Goal: Transaction & Acquisition: Purchase product/service

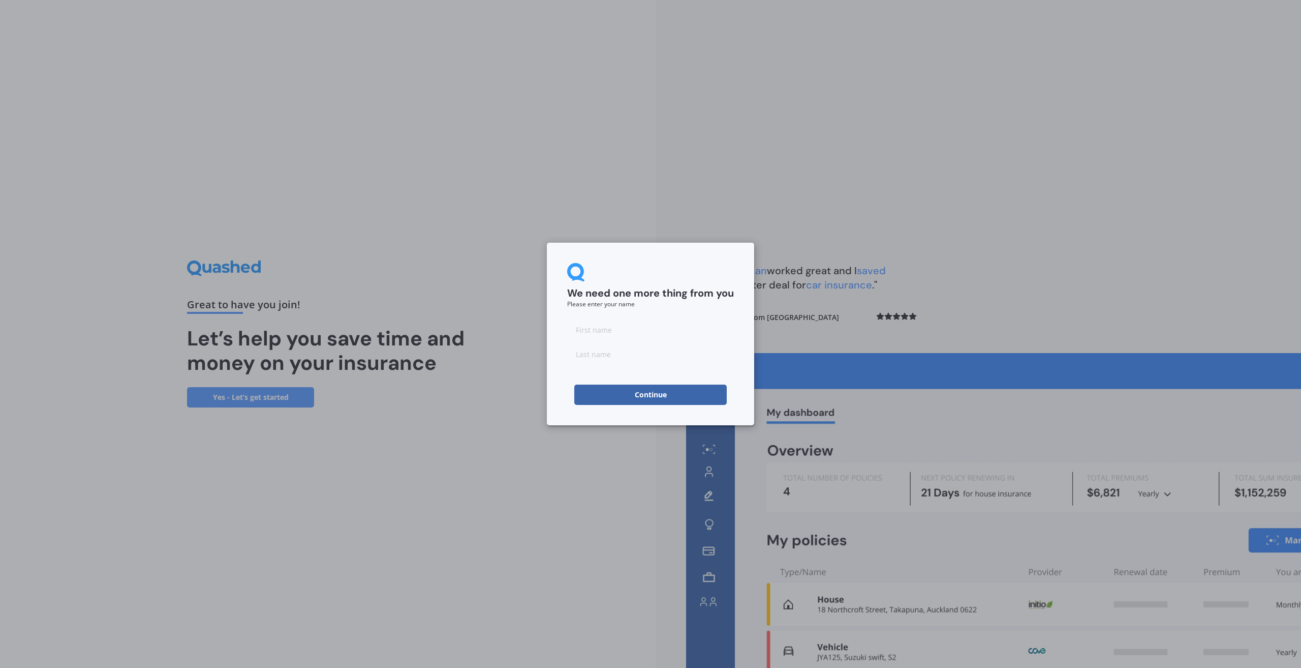
click at [600, 331] on input at bounding box center [650, 329] width 167 height 20
type input "Jordan"
click at [600, 348] on input at bounding box center [650, 354] width 167 height 20
type input "Brown"
click at [644, 391] on button "Continue" at bounding box center [650, 394] width 153 height 20
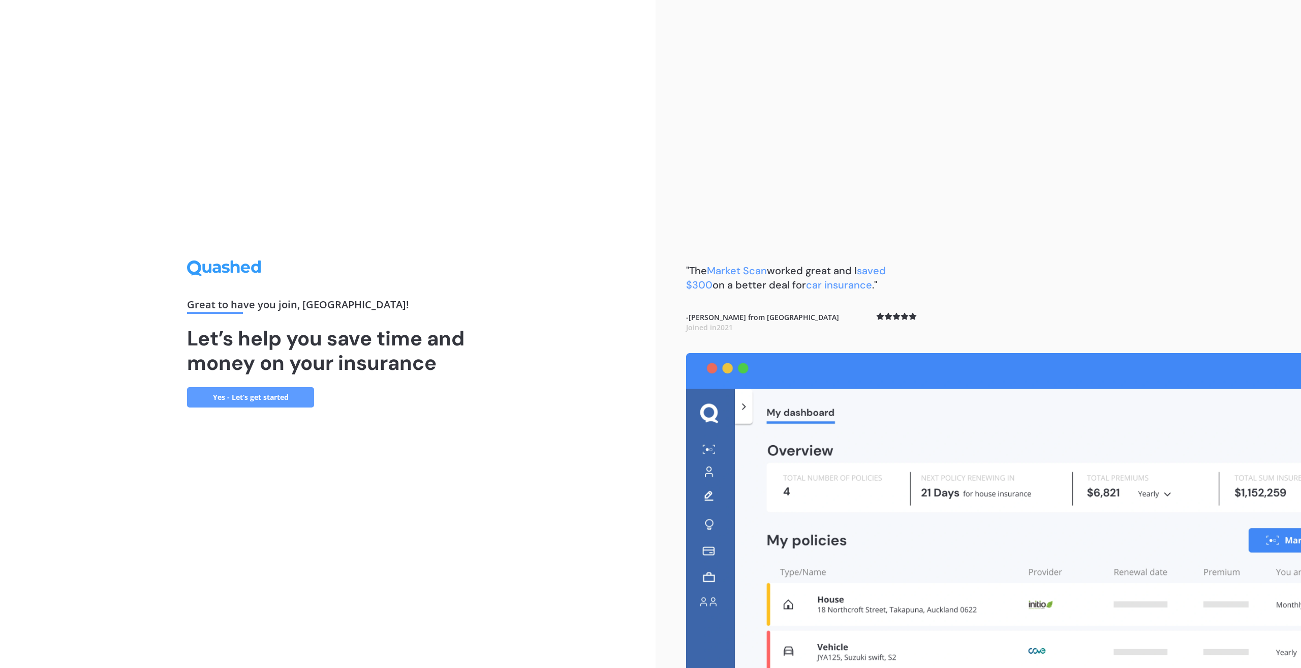
click at [237, 399] on link "Yes - Let’s get started" at bounding box center [250, 397] width 127 height 20
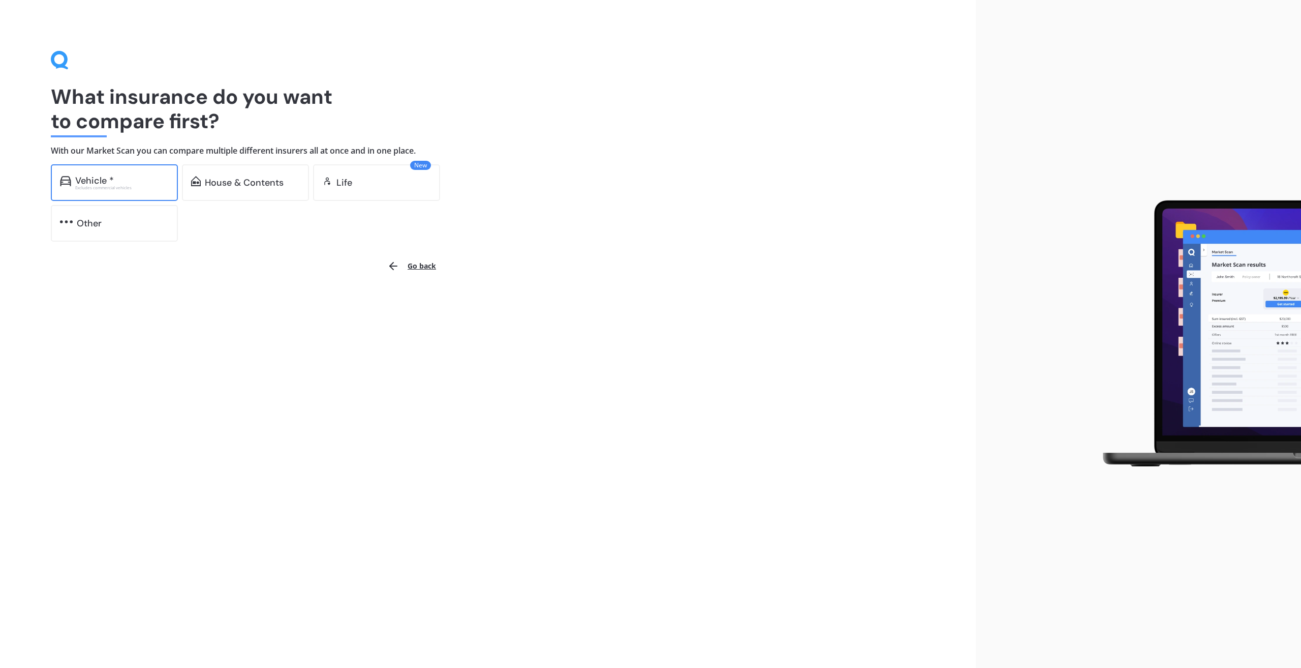
click at [148, 187] on div "Excludes commercial vehicles" at bounding box center [122, 188] width 94 height 4
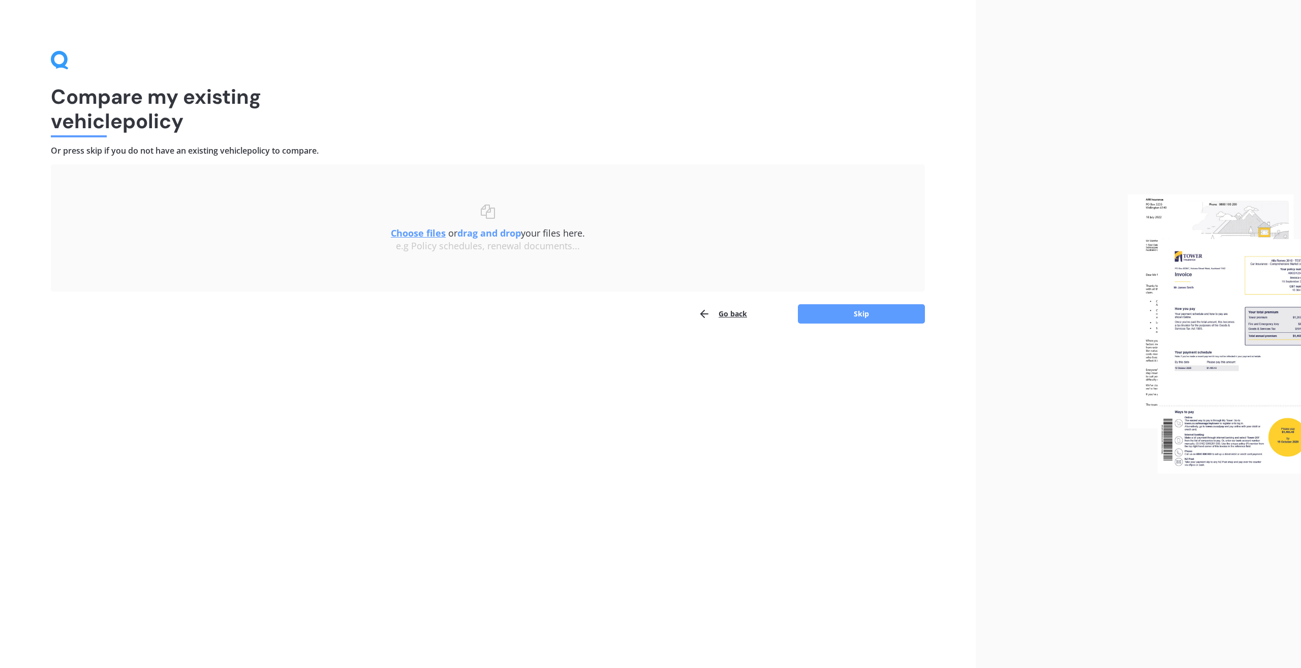
click at [737, 314] on button "Go back" at bounding box center [723, 314] width 49 height 20
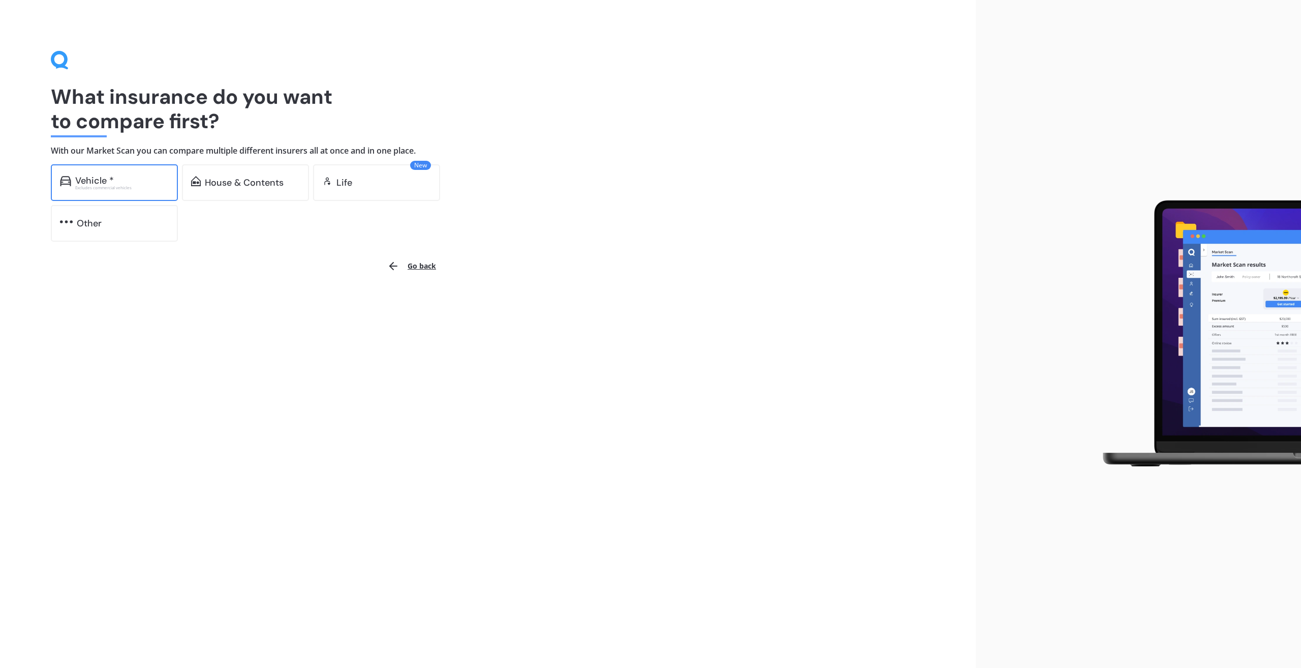
click at [160, 183] on div "Vehicle *" at bounding box center [122, 180] width 94 height 10
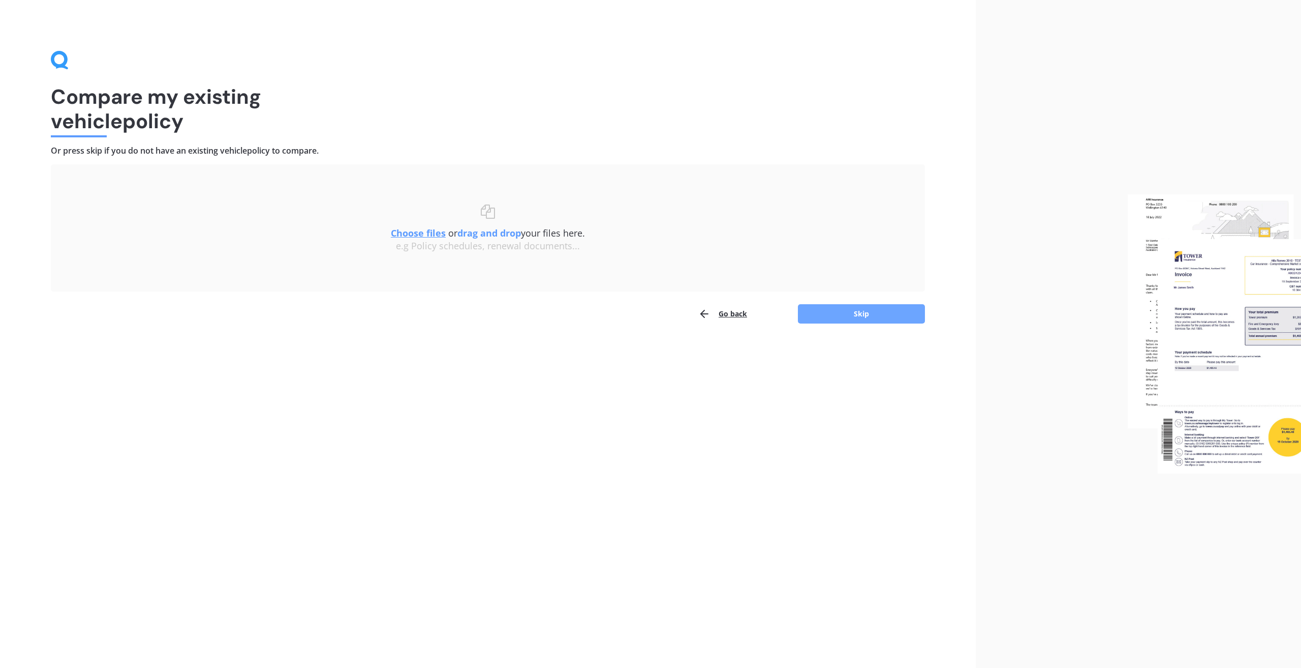
click at [857, 316] on button "Skip" at bounding box center [861, 313] width 127 height 19
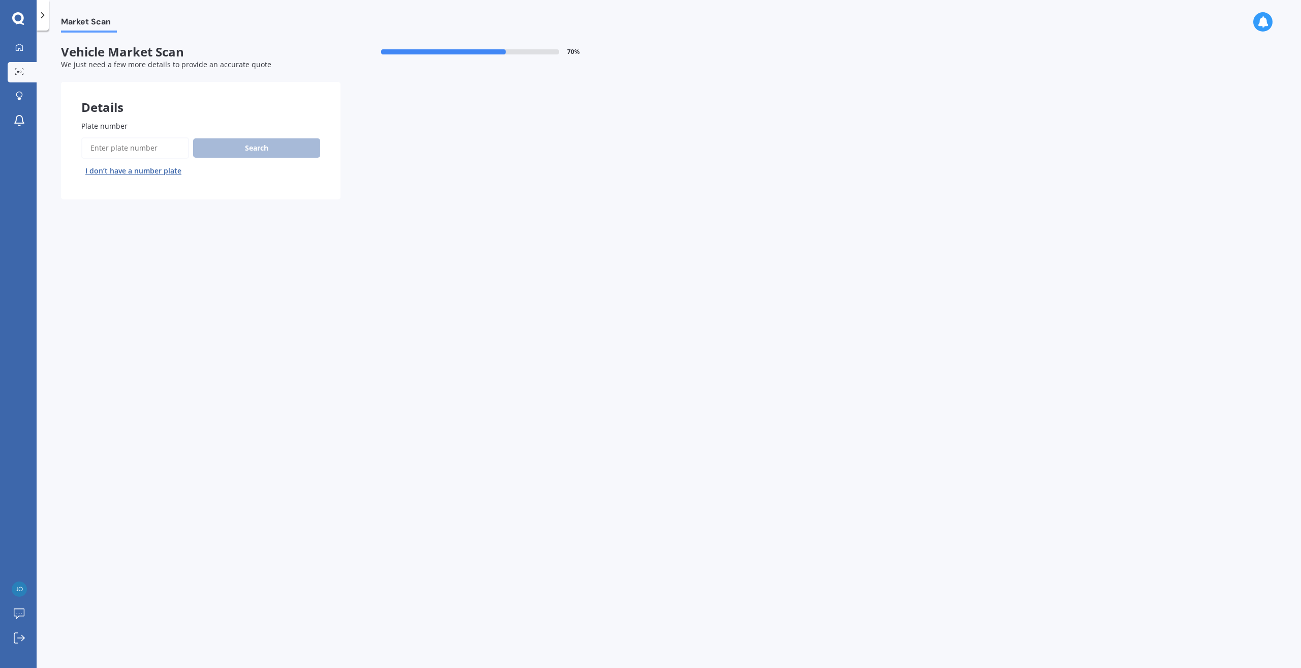
click at [155, 151] on input "Plate number" at bounding box center [135, 147] width 108 height 21
click at [136, 154] on input "Plate number" at bounding box center [135, 147] width 108 height 21
type input "V"
paste input "4179"
drag, startPoint x: 119, startPoint y: 147, endPoint x: 75, endPoint y: 149, distance: 44.8
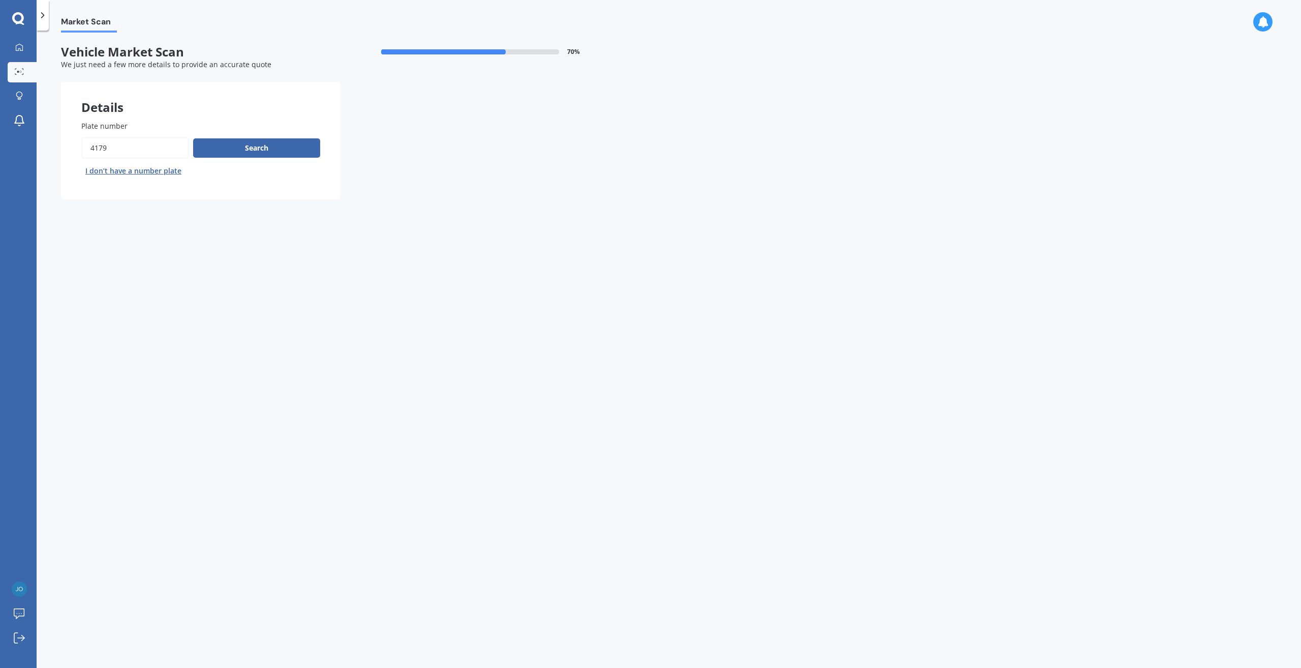
click at [75, 149] on div "Plate number Search I don’t have a number plate" at bounding box center [201, 149] width 280 height 99
paste input "NFR713"
type input "NFR713"
click at [253, 144] on button "Search" at bounding box center [256, 147] width 127 height 19
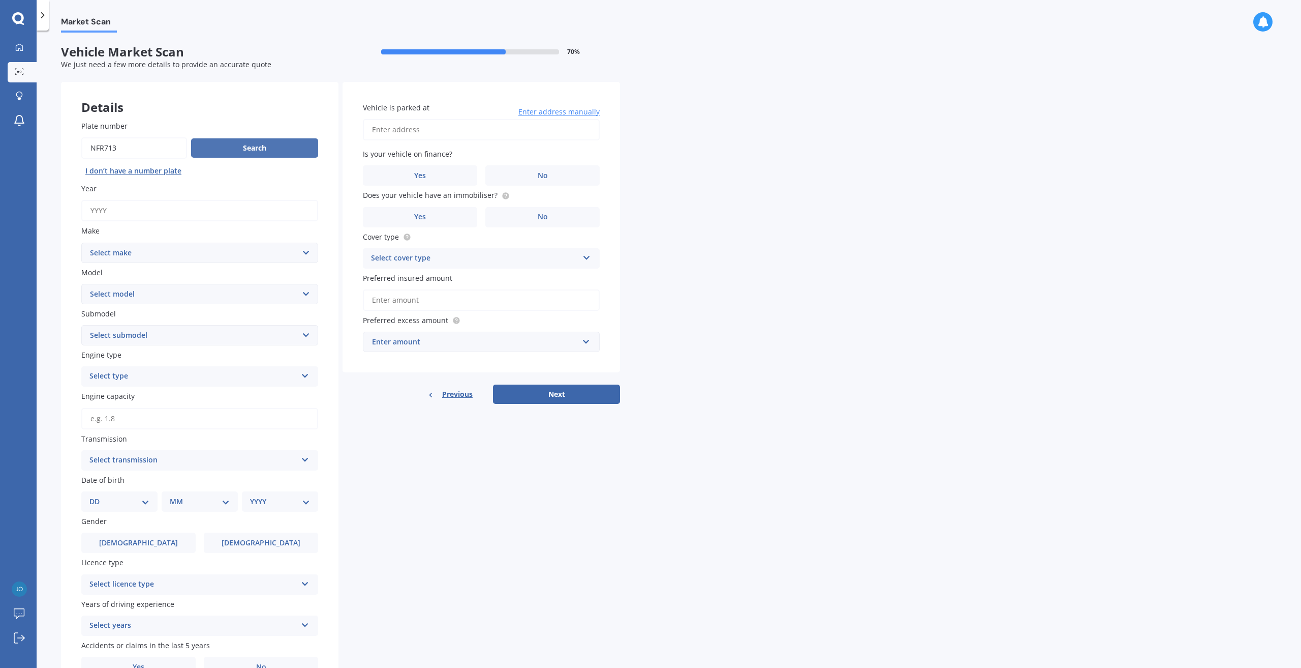
click at [252, 146] on button "Search" at bounding box center [254, 147] width 127 height 19
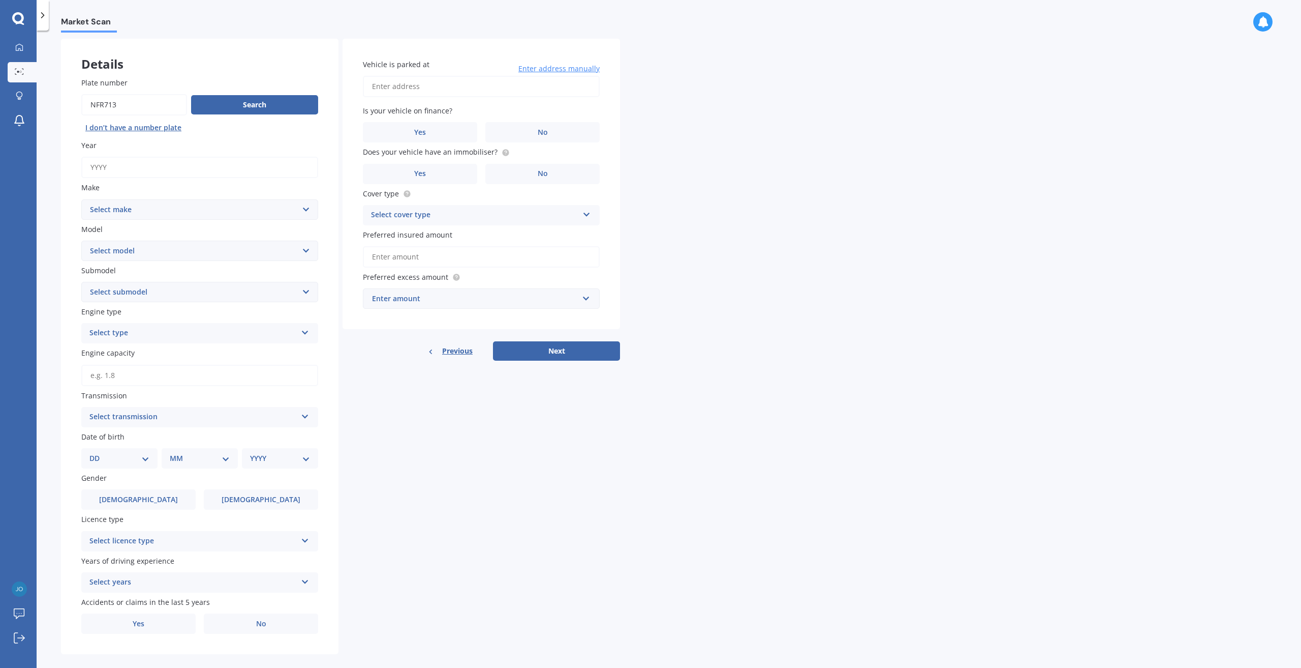
scroll to position [56, 0]
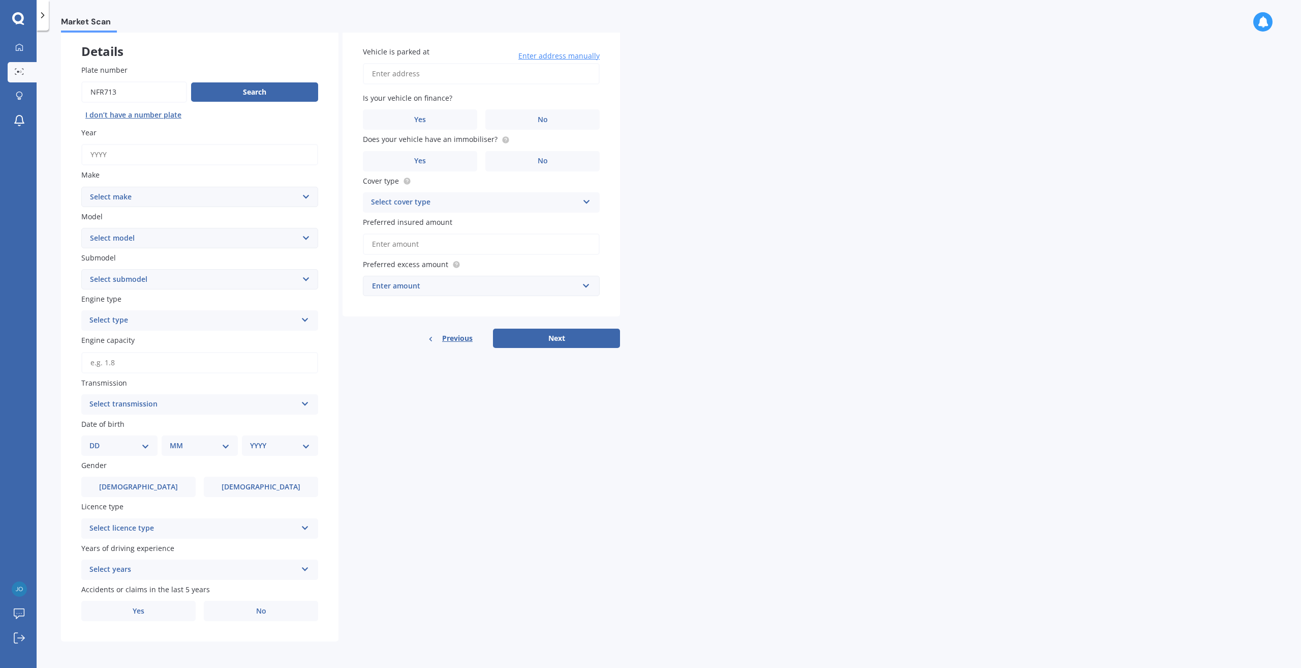
click at [122, 153] on input "Year" at bounding box center [199, 154] width 237 height 21
type input "2020"
click at [164, 202] on select "Select make AC ALFA ROMEO ASTON MARTIN AUDI AUSTIN BEDFORD Bentley BMW BYD CADI…" at bounding box center [199, 197] width 237 height 20
select select "MERCEDES BENZ"
click at [81, 187] on select "Select make AC ALFA ROMEO ASTON MARTIN AUDI AUSTIN BEDFORD Bentley BMW BYD CADI…" at bounding box center [199, 197] width 237 height 20
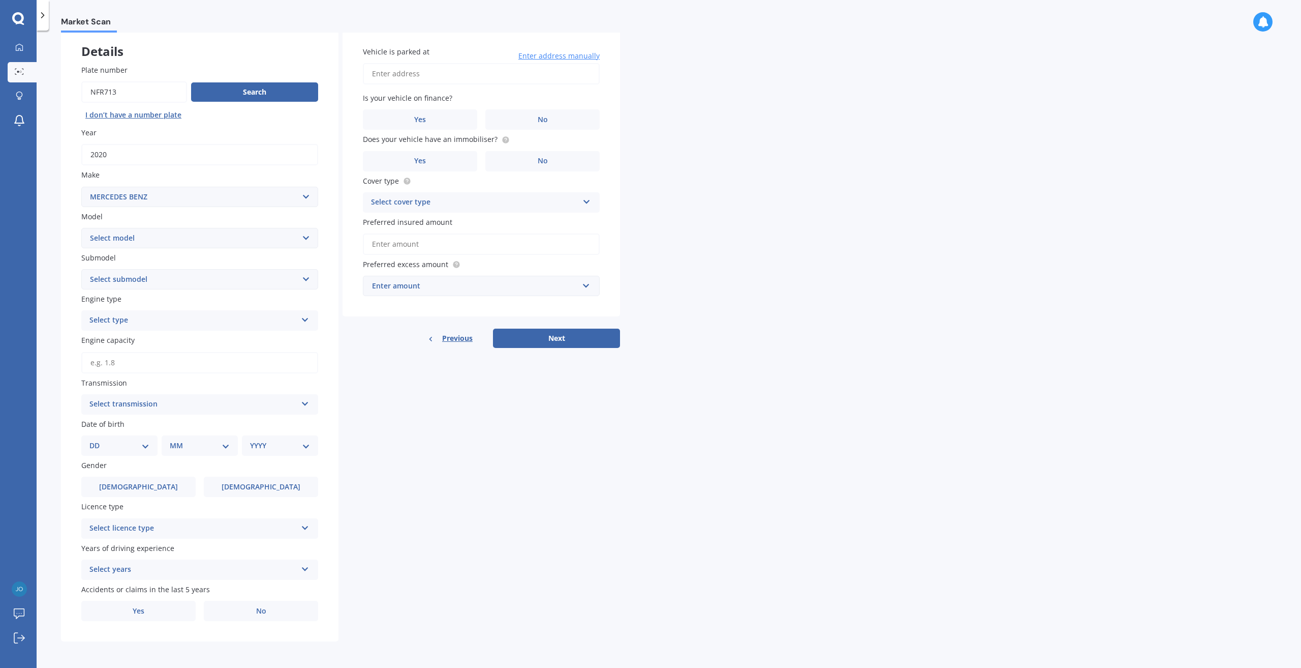
click at [157, 240] on select "Select model" at bounding box center [199, 238] width 237 height 20
select select "SPRINTER"
click at [81, 228] on select "Select model 190 200 220 230 240 250 260 280 300 320 350 380 400 420 450 500 55…" at bounding box center [199, 238] width 237 height 20
click at [164, 276] on select "Select submodel (All)" at bounding box center [199, 279] width 237 height 20
select select "(ALL)"
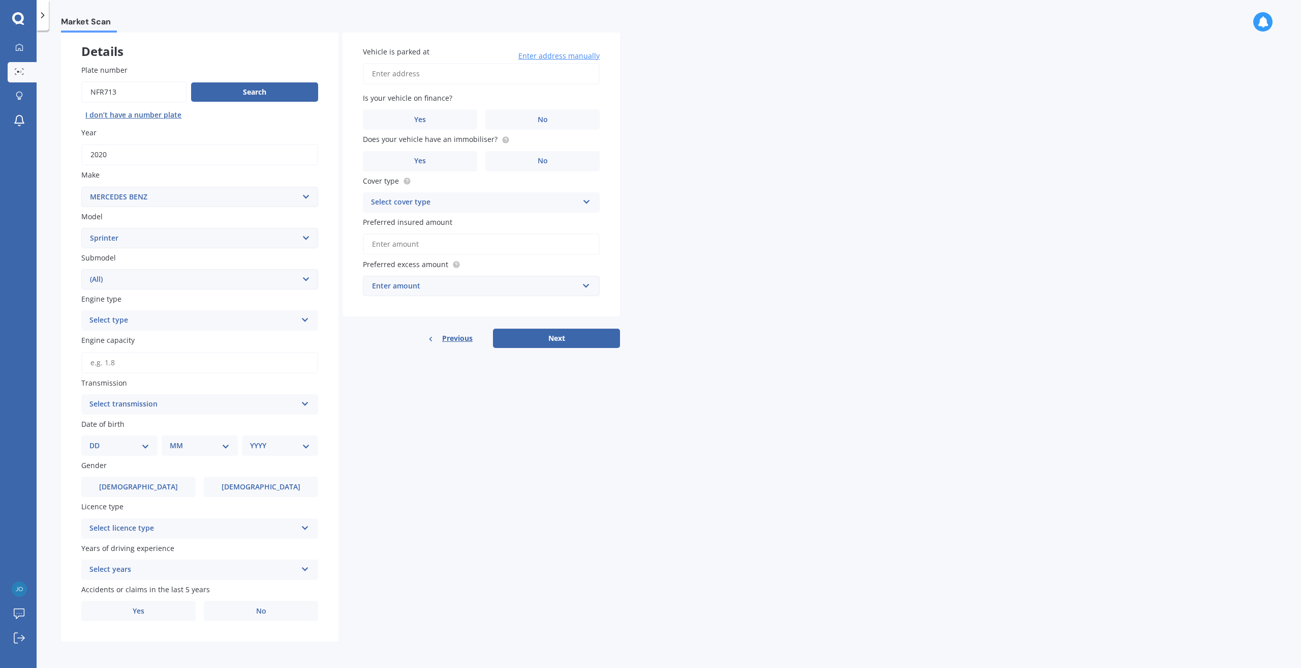
click at [81, 269] on select "Select submodel (All)" at bounding box center [199, 279] width 237 height 20
click at [194, 317] on div "Select type" at bounding box center [192, 320] width 207 height 12
click at [170, 360] on div "Diesel" at bounding box center [200, 358] width 236 height 18
click at [167, 361] on input "Engine capacity" at bounding box center [199, 362] width 237 height 21
click at [57, 389] on div "Market Scan Vehicle Market Scan 70 % We just need a few more details to provide…" at bounding box center [669, 351] width 1265 height 637
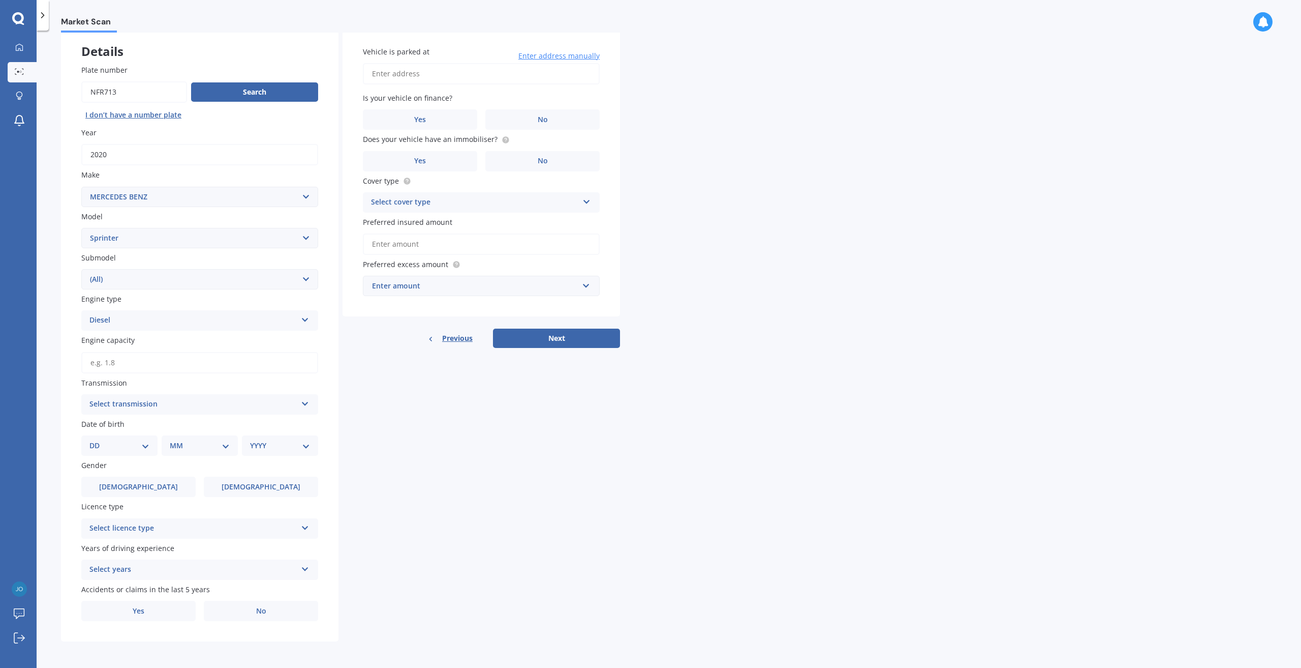
click at [149, 401] on div "Select transmission" at bounding box center [192, 404] width 207 height 12
click at [112, 443] on span "Manual" at bounding box center [103, 442] width 26 height 10
click at [128, 406] on div "Manual" at bounding box center [192, 404] width 207 height 12
click at [133, 418] on div "Auto" at bounding box center [200, 424] width 236 height 18
click at [141, 440] on select "DD 01 02 03 04 05 06 07 08 09 10 11 12 13 14 15 16 17 18 19 20 21 22 23 24 25 2…" at bounding box center [119, 445] width 60 height 11
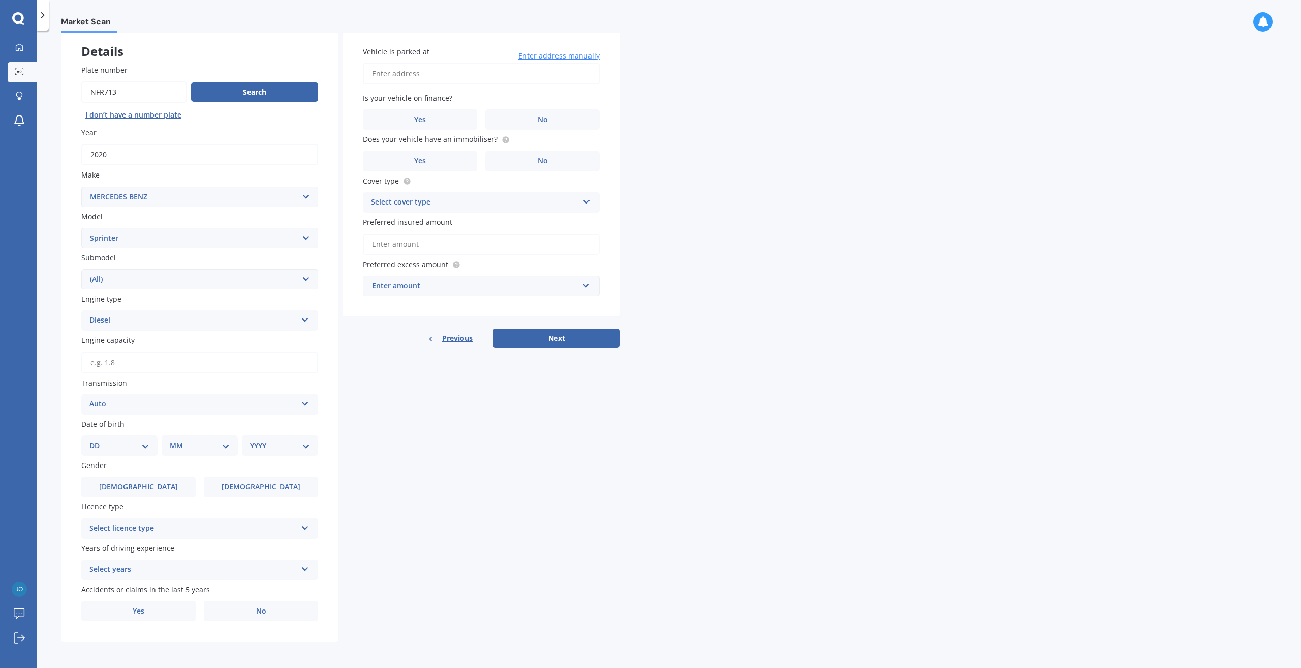
select select "09"
click at [98, 440] on select "DD 01 02 03 04 05 06 07 08 09 10 11 12 13 14 15 16 17 18 19 20 21 22 23 24 25 2…" at bounding box center [119, 445] width 60 height 11
click at [204, 444] on select "MM 01 02 03 04 05 06 07 08 09 10 11 12" at bounding box center [202, 445] width 56 height 11
select select "12"
click at [174, 440] on select "MM 01 02 03 04 05 06 07 08 09 10 11 12" at bounding box center [202, 445] width 56 height 11
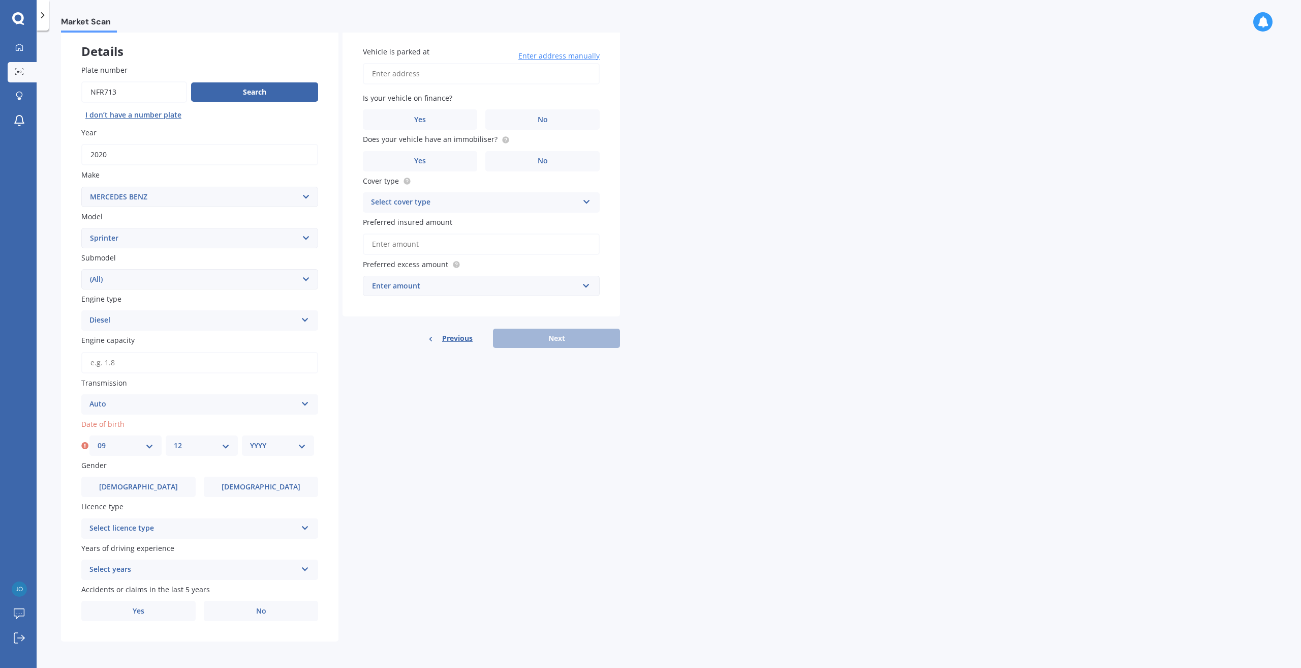
click at [278, 441] on select "YYYY 2025 2024 2023 2022 2021 2020 2019 2018 2017 2016 2015 2014 2013 2012 2011…" at bounding box center [278, 445] width 56 height 11
select select "1993"
click at [250, 440] on select "YYYY 2025 2024 2023 2022 2021 2020 2019 2018 2017 2016 2015 2014 2013 2012 2011…" at bounding box center [278, 445] width 56 height 11
click at [170, 481] on label "Male" at bounding box center [138, 486] width 114 height 20
click at [0, 0] on input "Male" at bounding box center [0, 0] width 0 height 0
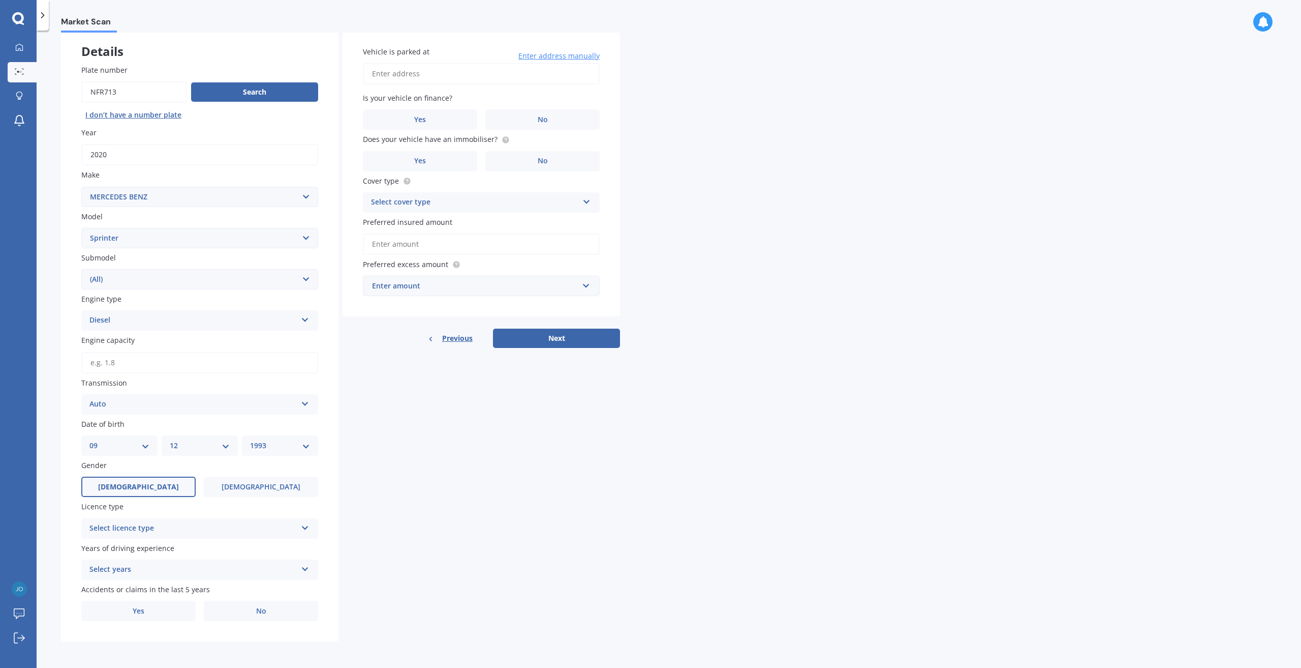
click at [179, 527] on div "Select licence type" at bounding box center [192, 528] width 207 height 12
click at [151, 383] on div "NZ Full" at bounding box center [200, 381] width 236 height 18
click at [197, 565] on div "Select years" at bounding box center [192, 569] width 207 height 12
click at [142, 472] on span "5 or more years" at bounding box center [117, 476] width 55 height 10
click at [189, 611] on label "Yes" at bounding box center [138, 610] width 114 height 20
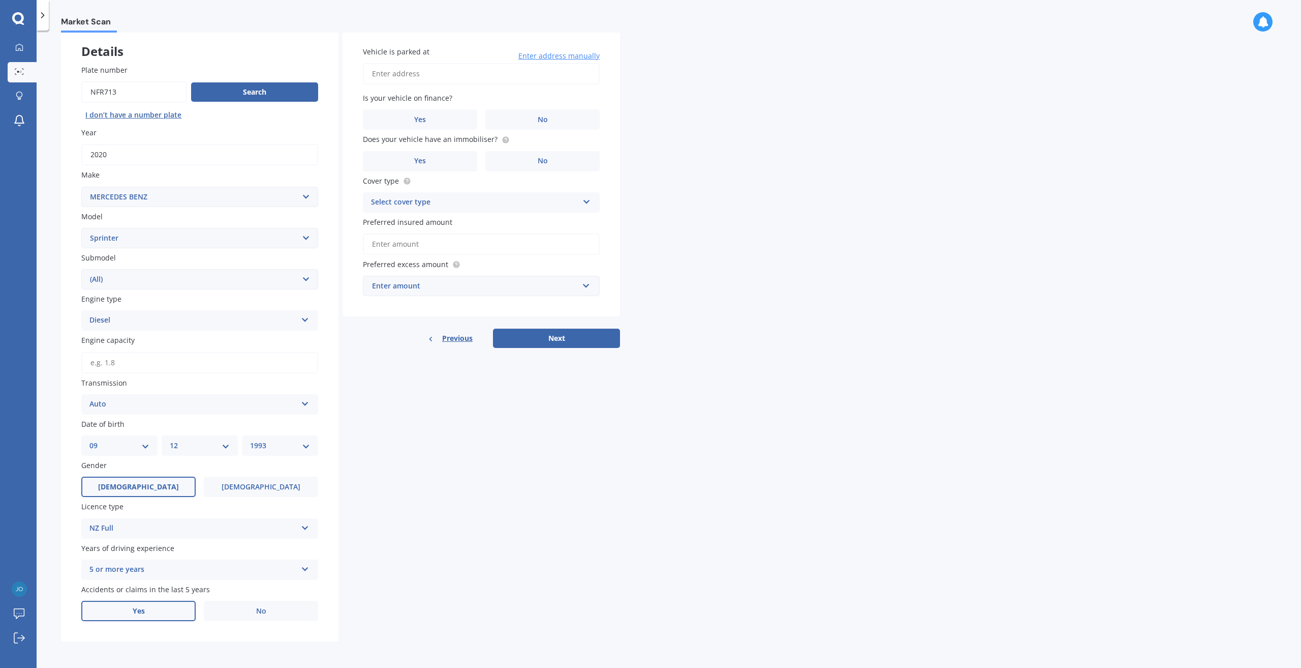
click at [0, 0] on input "Yes" at bounding box center [0, 0] width 0 height 0
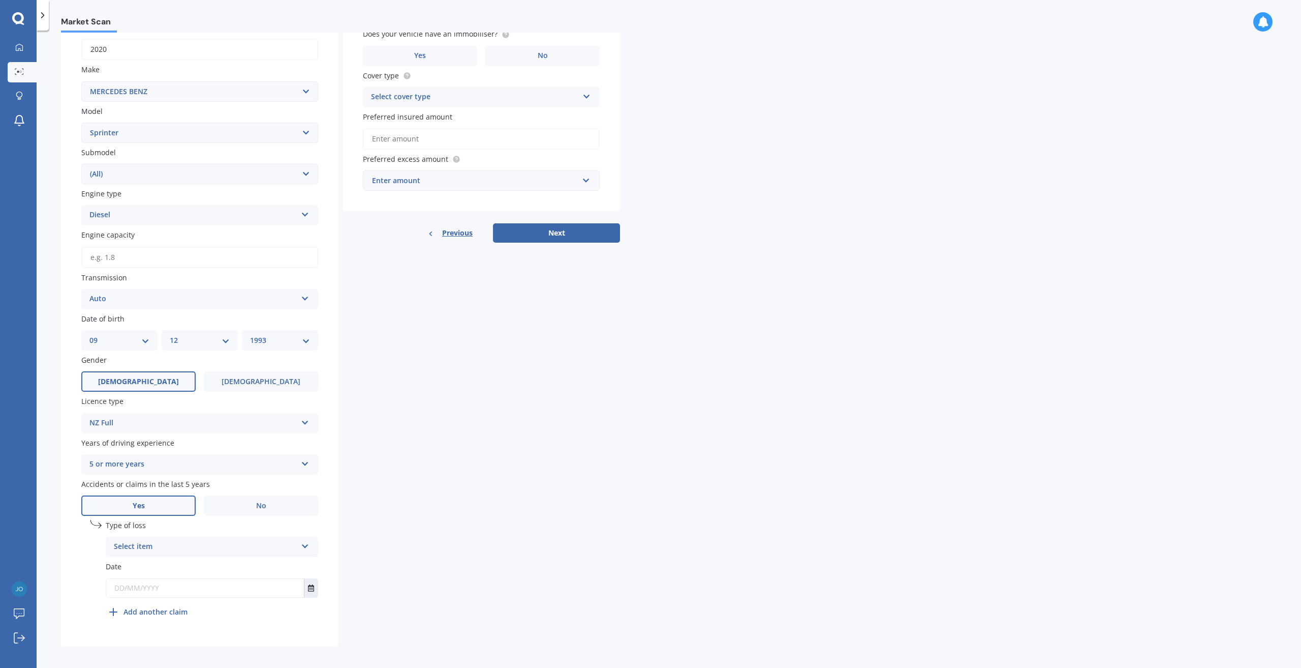
scroll to position [166, 0]
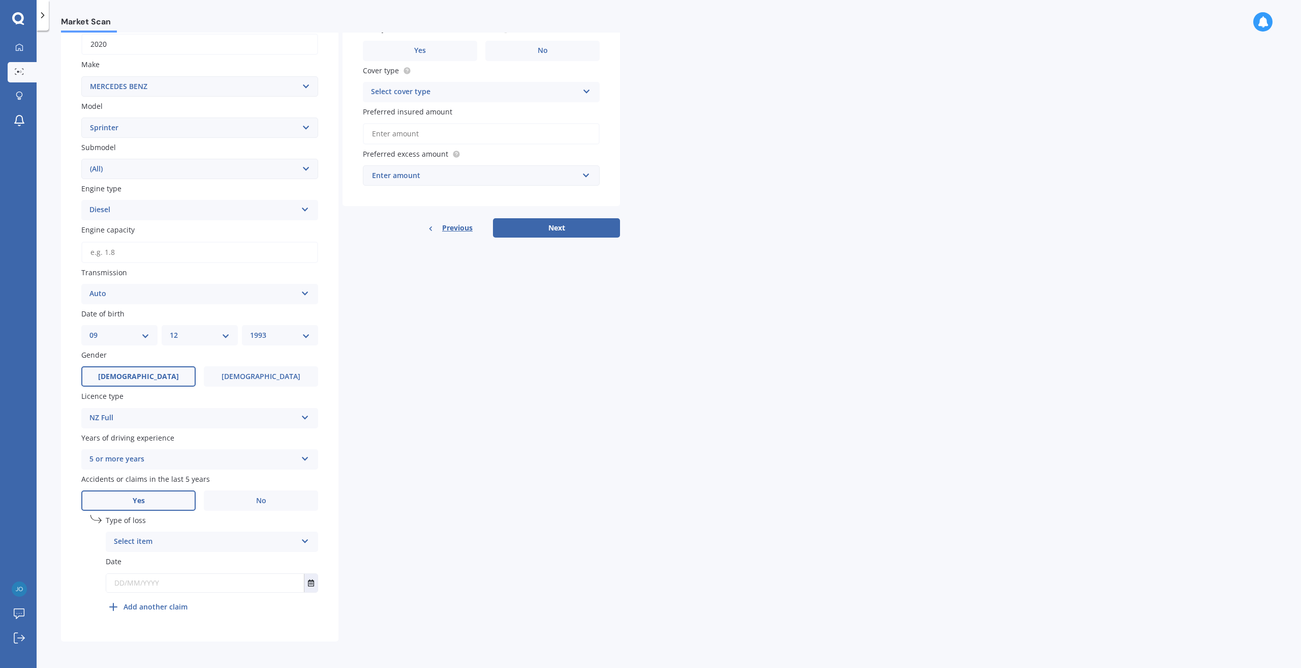
click at [207, 538] on div "Select item" at bounding box center [205, 541] width 183 height 12
click at [171, 579] on span "Not at fault accident" at bounding box center [150, 579] width 72 height 10
click at [210, 540] on div "Not at fault accident" at bounding box center [205, 541] width 183 height 12
click at [228, 502] on label "No" at bounding box center [261, 500] width 114 height 20
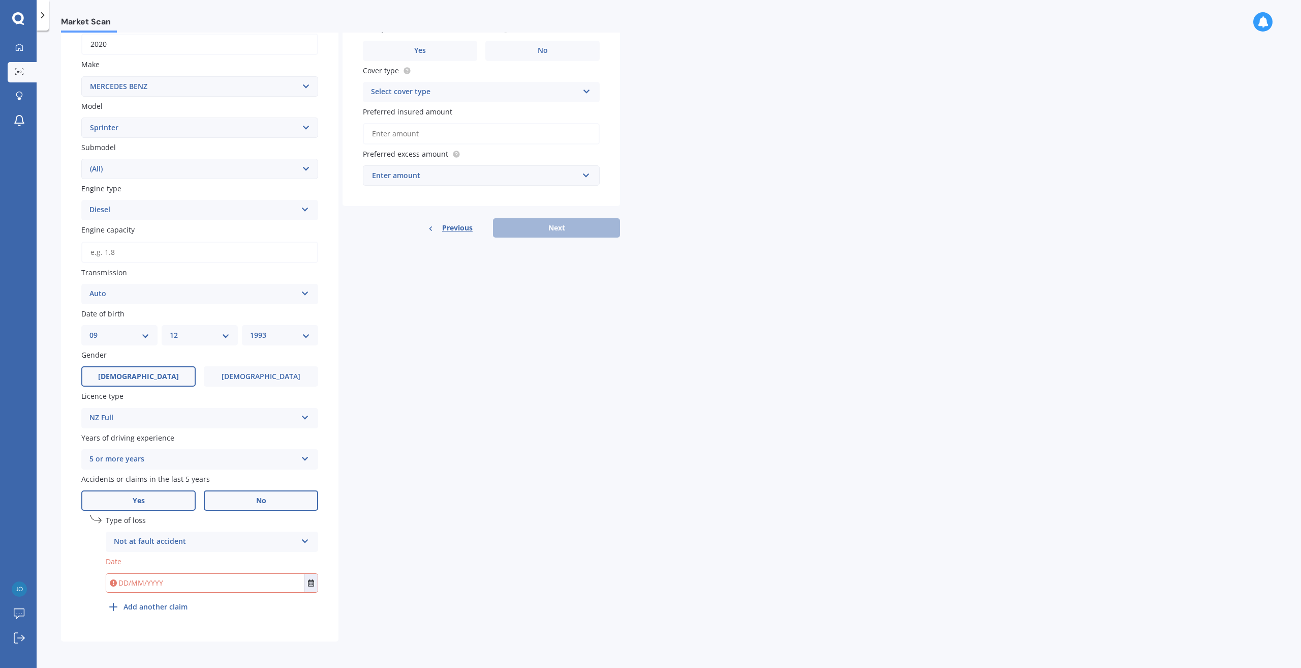
click at [0, 0] on input "No" at bounding box center [0, 0] width 0 height 0
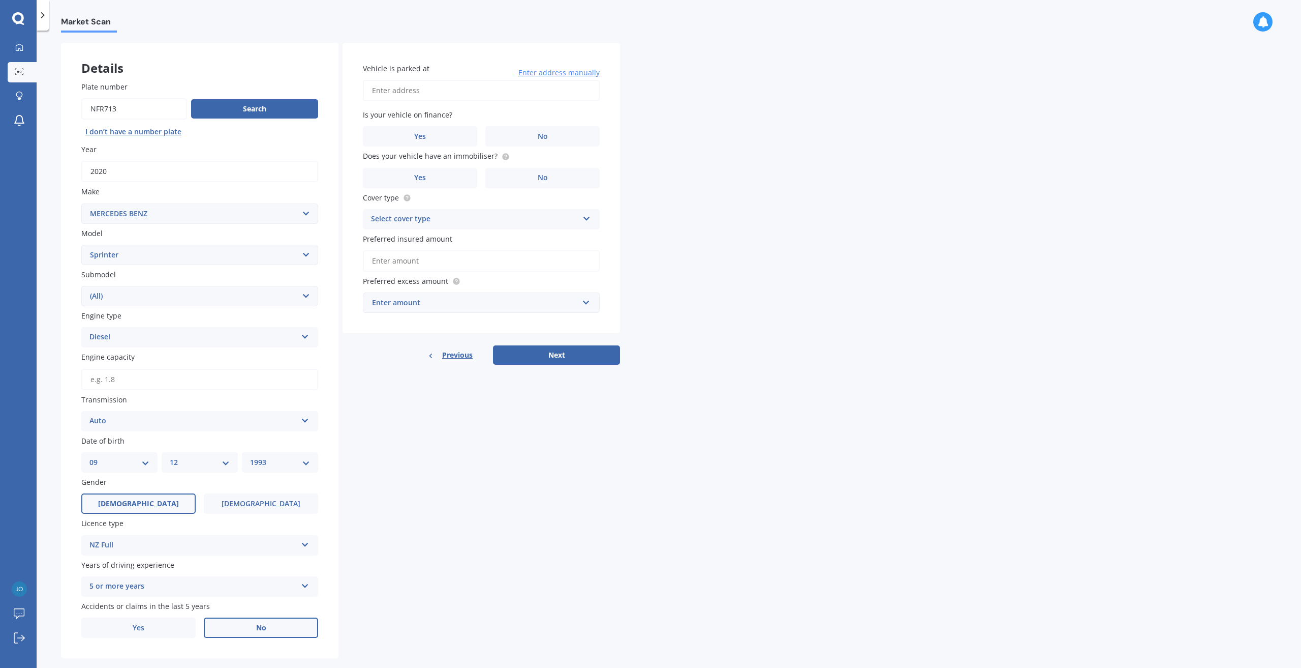
scroll to position [0, 0]
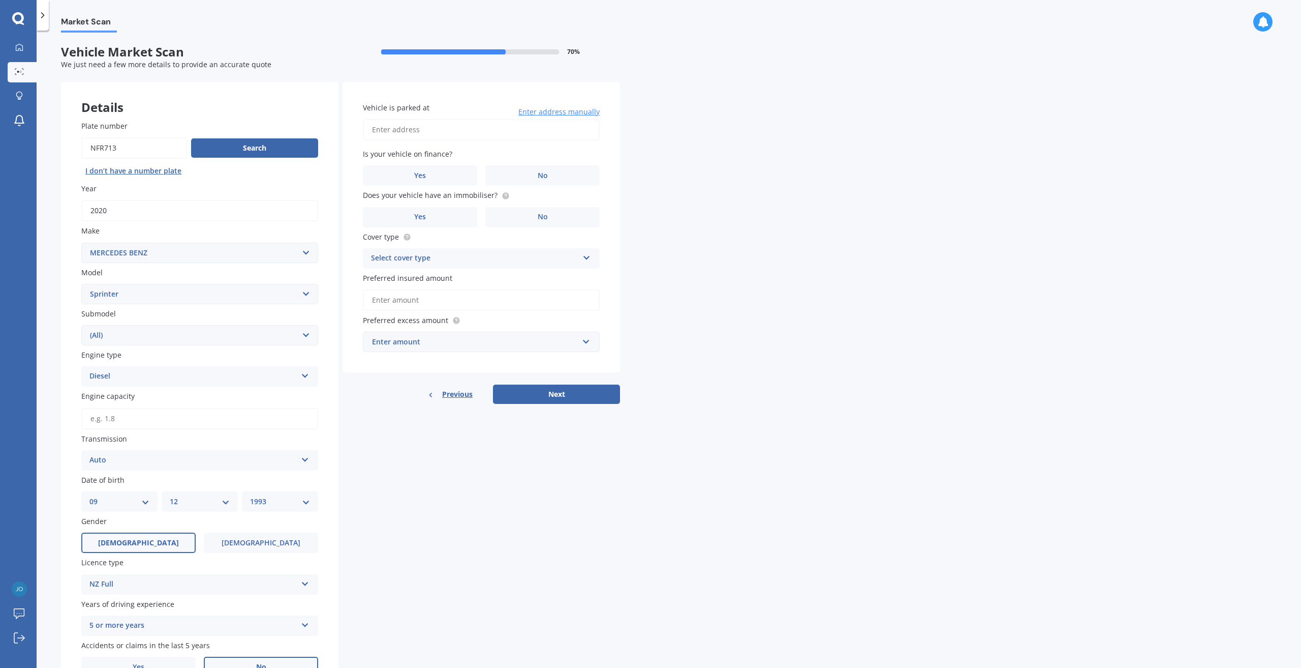
click at [440, 129] on input "Vehicle is parked at" at bounding box center [481, 129] width 237 height 21
click at [431, 136] on input "Vehicle is parked at" at bounding box center [481, 129] width 237 height 21
type input "1/14 Akakura Terrace, Peacocke, Hamilton 3206"
click at [508, 177] on label "No" at bounding box center [543, 175] width 114 height 20
click at [0, 0] on input "No" at bounding box center [0, 0] width 0 height 0
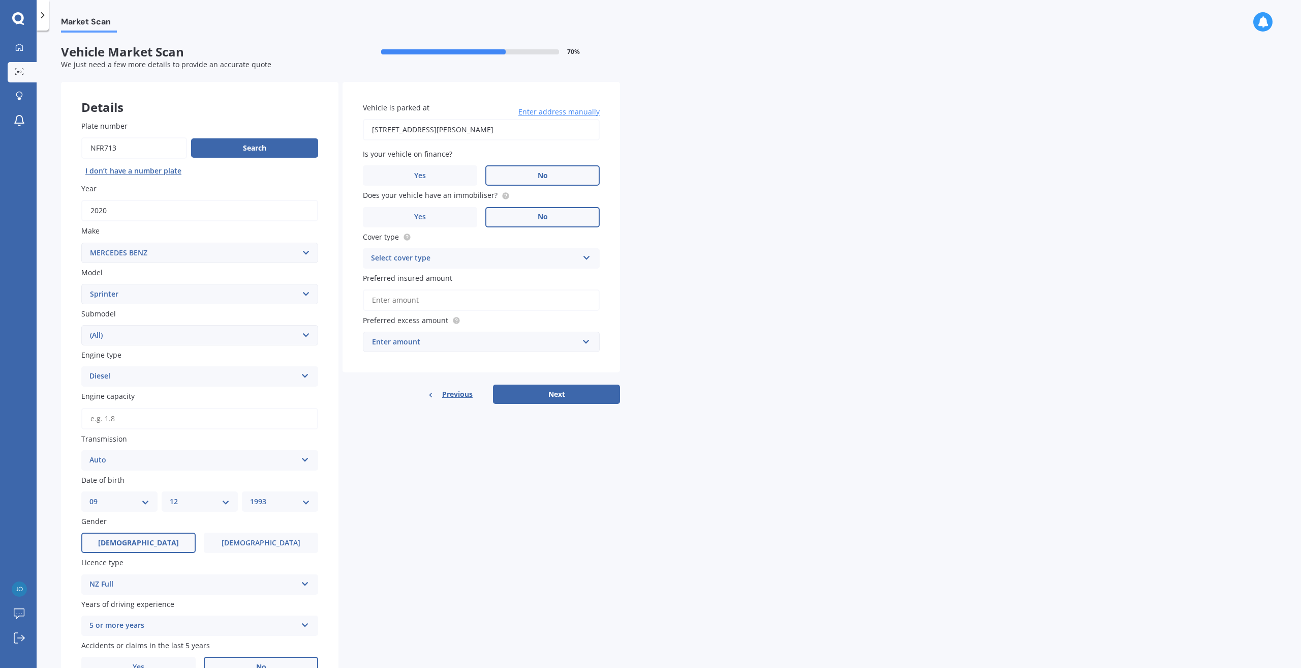
click at [507, 219] on label "No" at bounding box center [543, 217] width 114 height 20
click at [0, 0] on input "No" at bounding box center [0, 0] width 0 height 0
click at [468, 219] on label "Yes" at bounding box center [420, 217] width 114 height 20
click at [0, 0] on input "Yes" at bounding box center [0, 0] width 0 height 0
click at [516, 255] on div "Select cover type" at bounding box center [474, 258] width 207 height 12
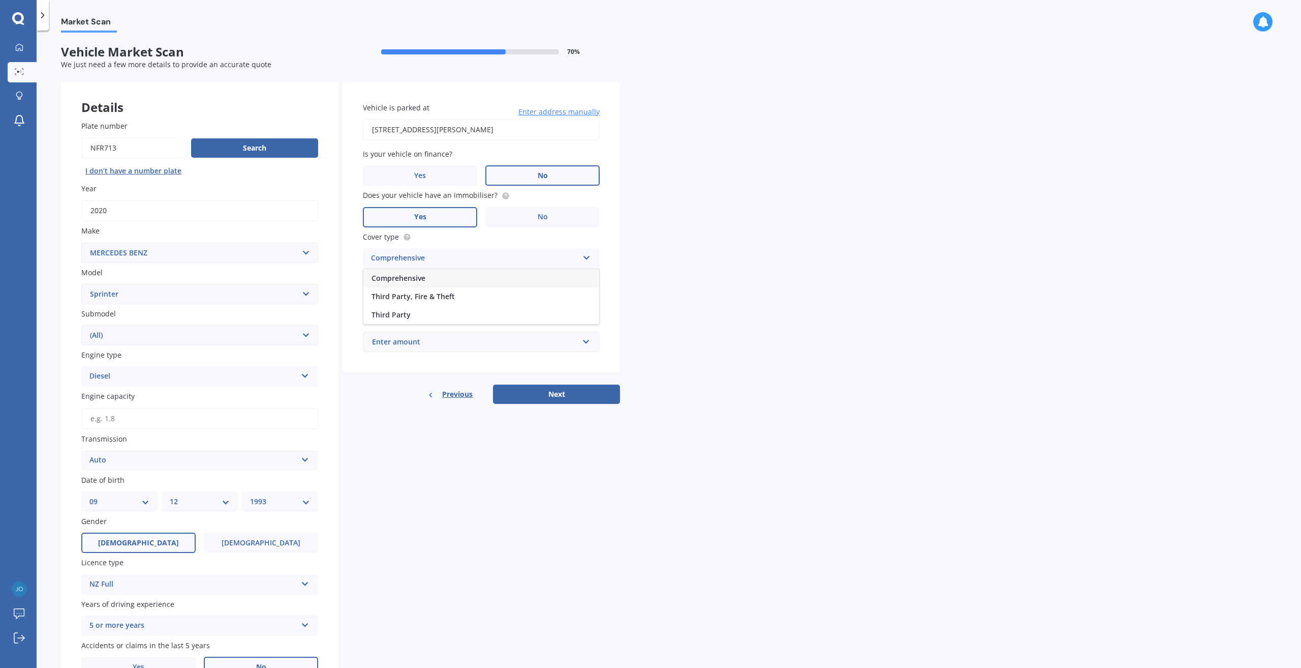
click at [416, 281] on span "Comprehensive" at bounding box center [399, 278] width 54 height 10
click at [433, 300] on input "Preferred insured amount" at bounding box center [481, 299] width 237 height 21
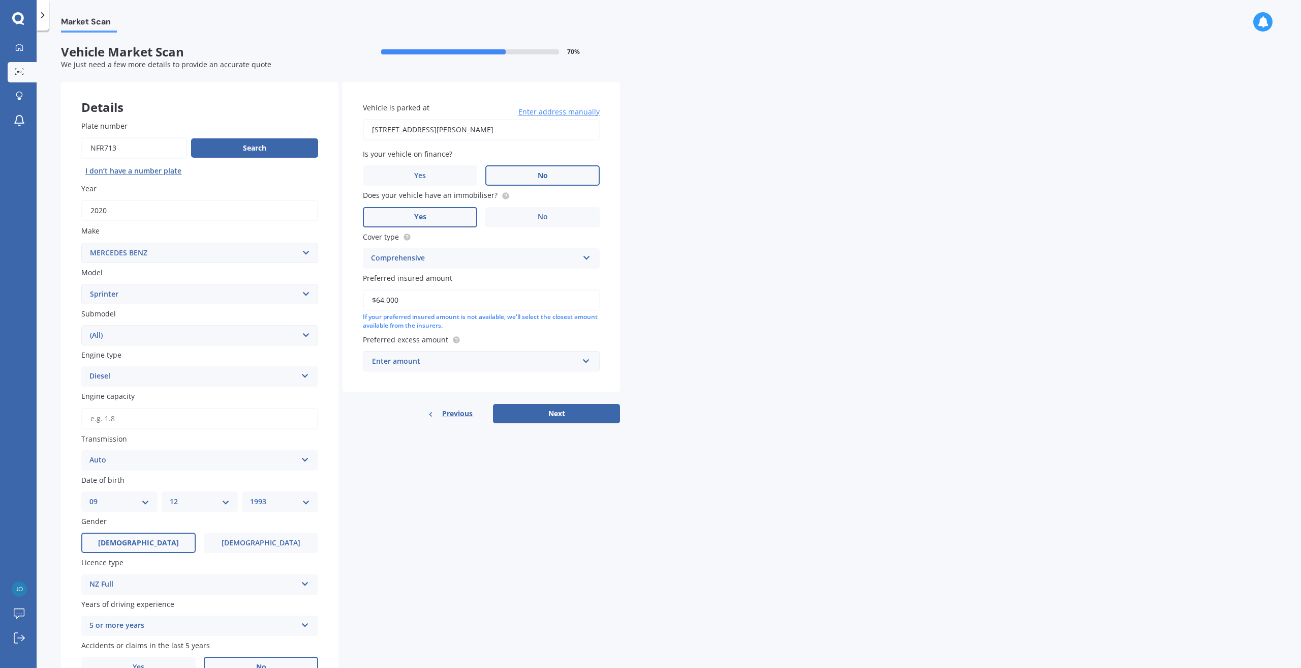
type input "$64,000"
click at [688, 290] on div "Market Scan Vehicle Market Scan 70 % We just need a few more details to provide…" at bounding box center [669, 351] width 1265 height 637
click at [475, 366] on div "Enter amount" at bounding box center [475, 360] width 206 height 11
click at [453, 411] on div "$500" at bounding box center [481, 417] width 236 height 19
click at [551, 422] on button "Next" at bounding box center [556, 424] width 127 height 19
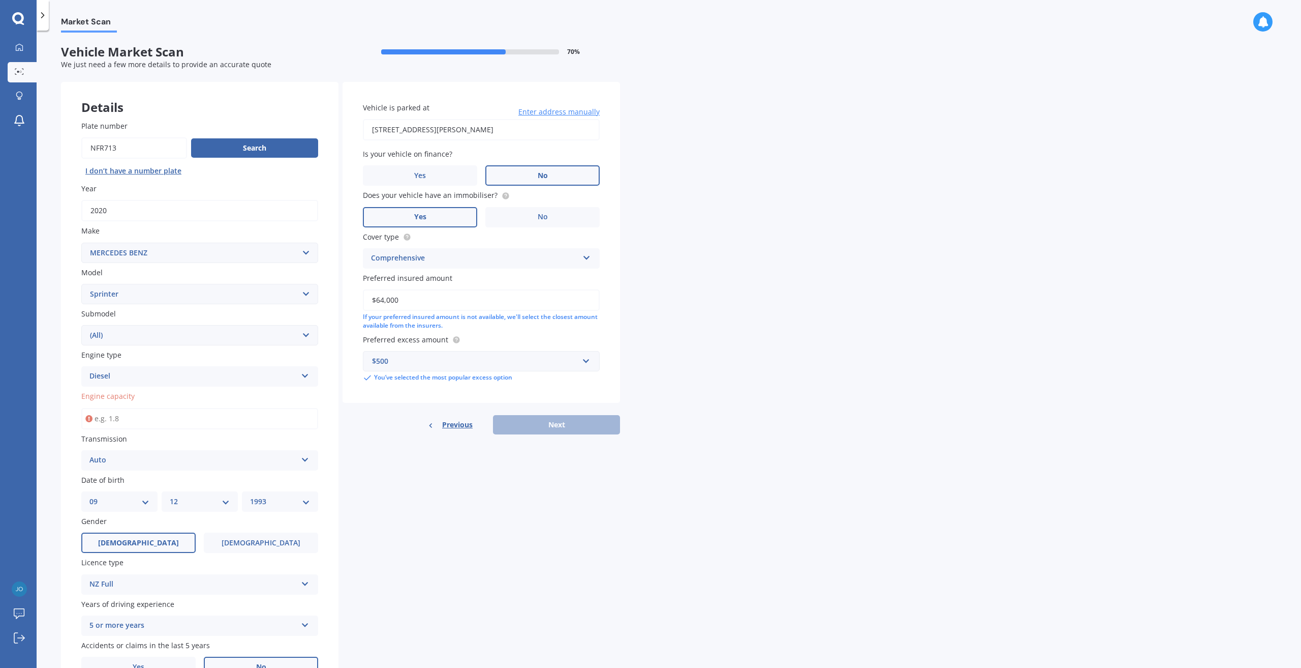
click at [133, 418] on input "Engine capacity" at bounding box center [199, 418] width 237 height 21
type input "2.1"
click at [691, 358] on div "Market Scan Vehicle Market Scan 70 % We just need a few more details to provide…" at bounding box center [669, 351] width 1265 height 637
click at [552, 418] on button "Next" at bounding box center [556, 424] width 127 height 19
select select "09"
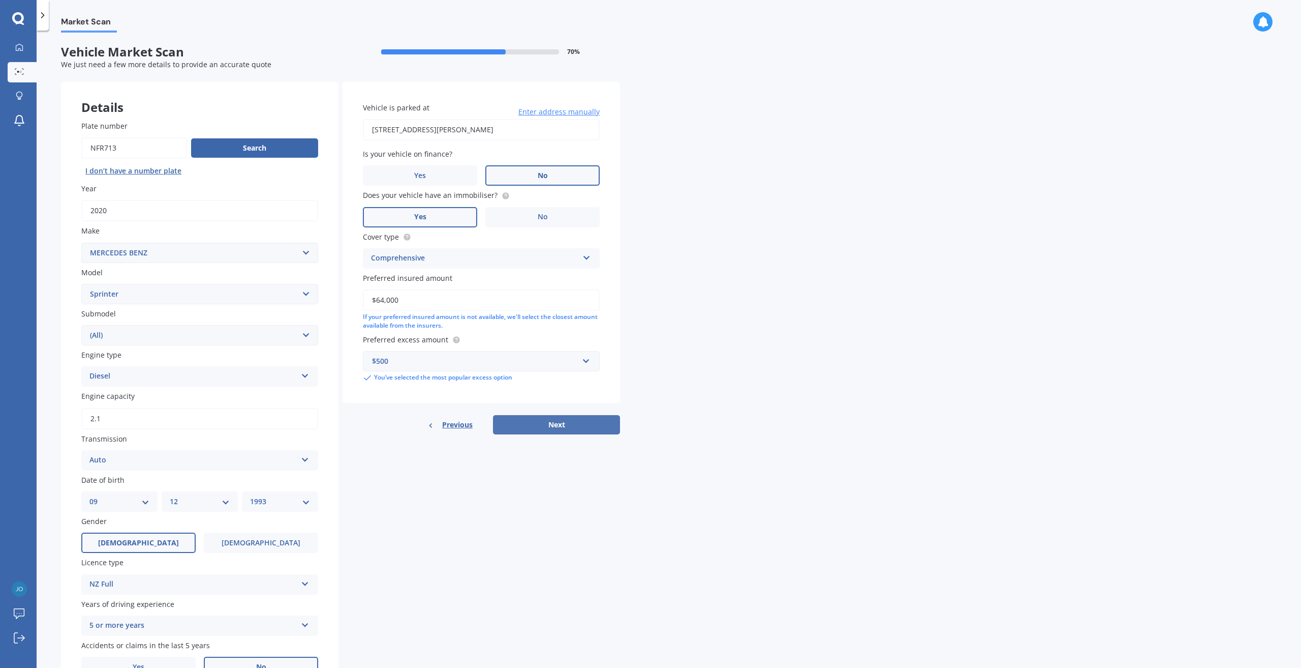
select select "12"
select select "1993"
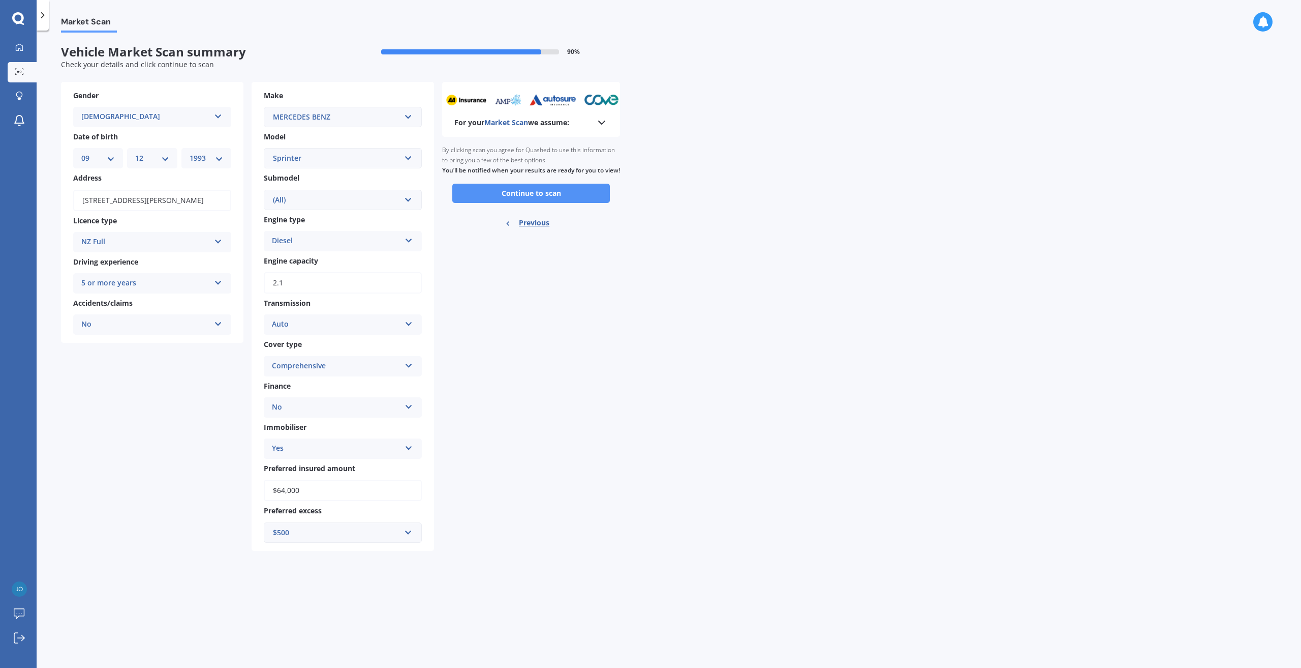
click at [535, 200] on button "Continue to scan" at bounding box center [531, 193] width 158 height 19
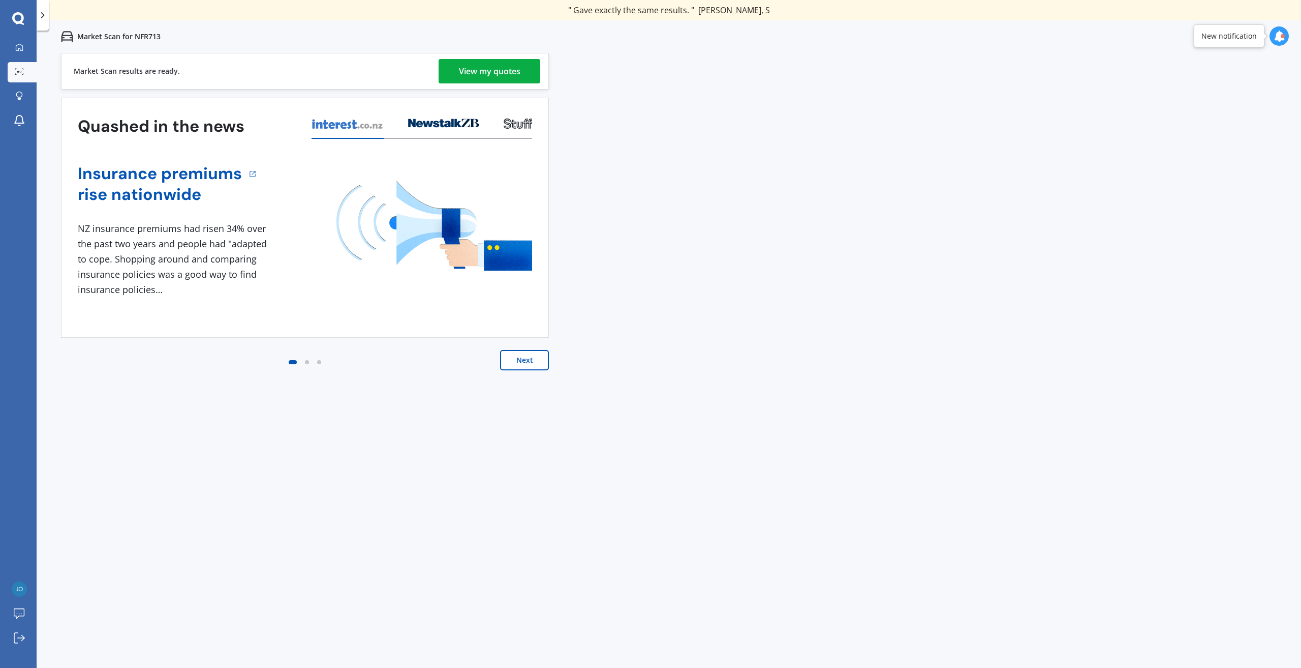
click at [484, 68] on div "View my quotes" at bounding box center [490, 71] width 62 height 24
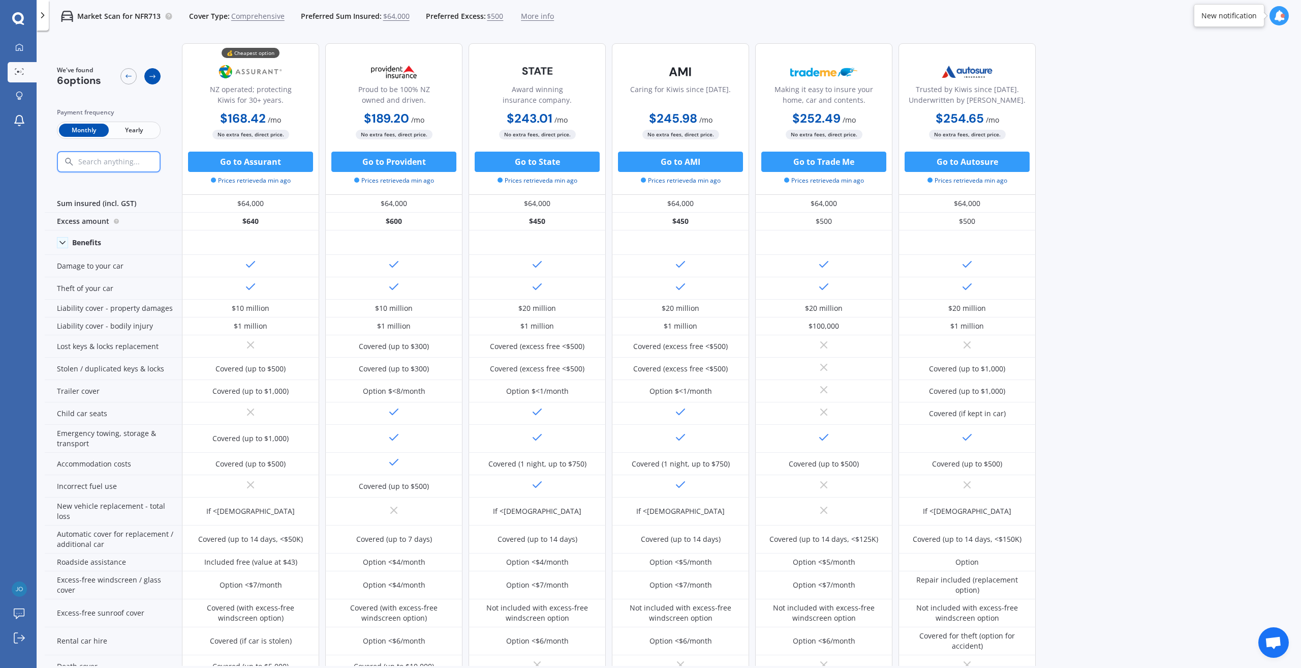
click at [150, 78] on icon at bounding box center [152, 76] width 8 height 8
click at [123, 75] on div at bounding box center [128, 76] width 16 height 16
click at [126, 132] on span "Yearly" at bounding box center [134, 130] width 50 height 13
click at [81, 127] on span "Monthly" at bounding box center [84, 130] width 50 height 13
click at [142, 125] on span "Yearly" at bounding box center [134, 130] width 50 height 13
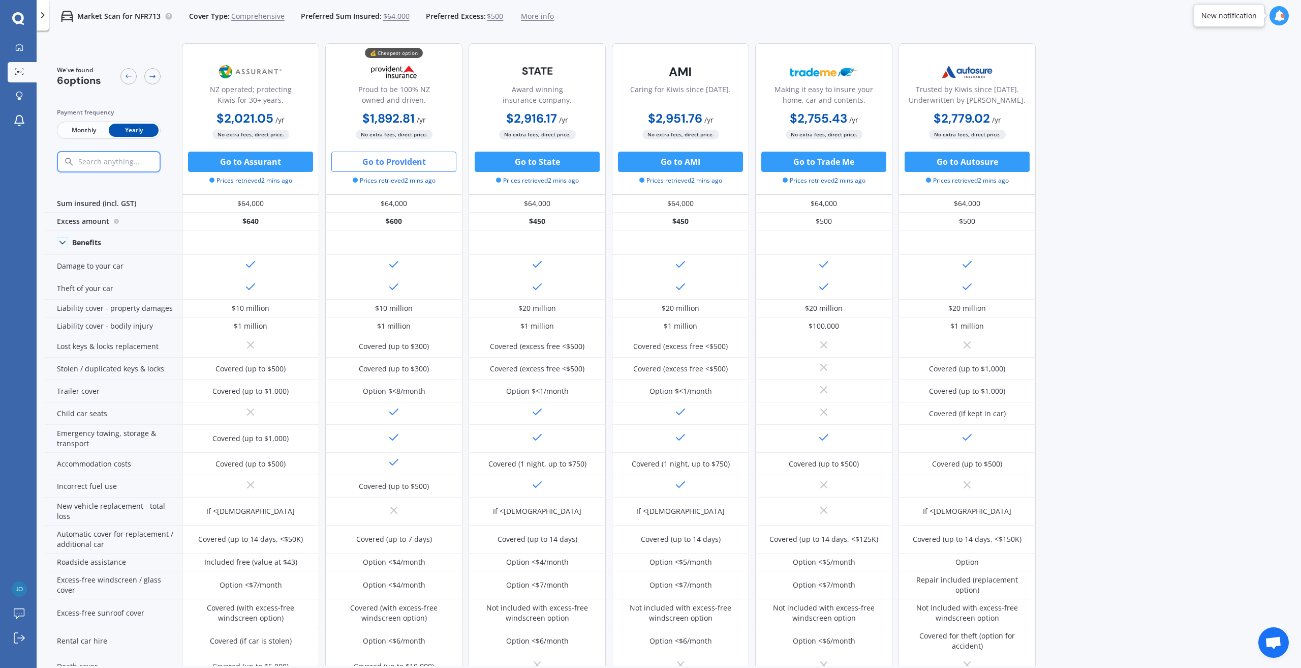
click at [377, 159] on button "Go to Provident" at bounding box center [393, 161] width 125 height 20
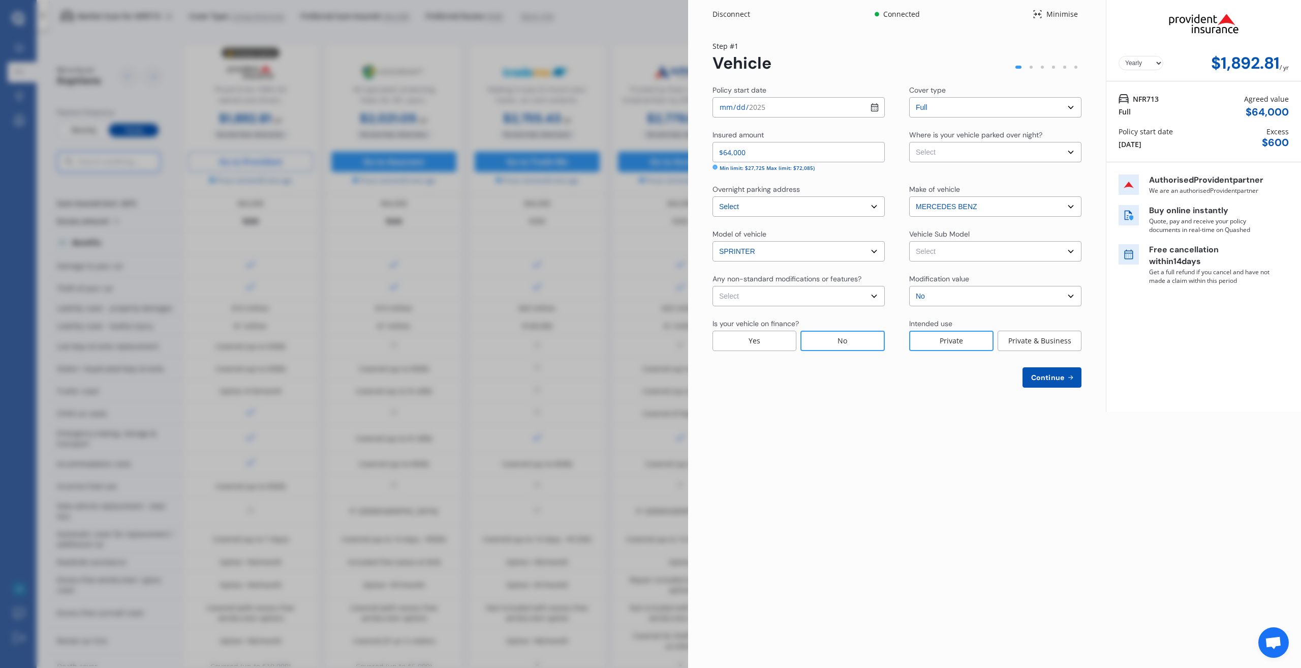
click at [1039, 376] on span "Continue" at bounding box center [1047, 377] width 37 height 8
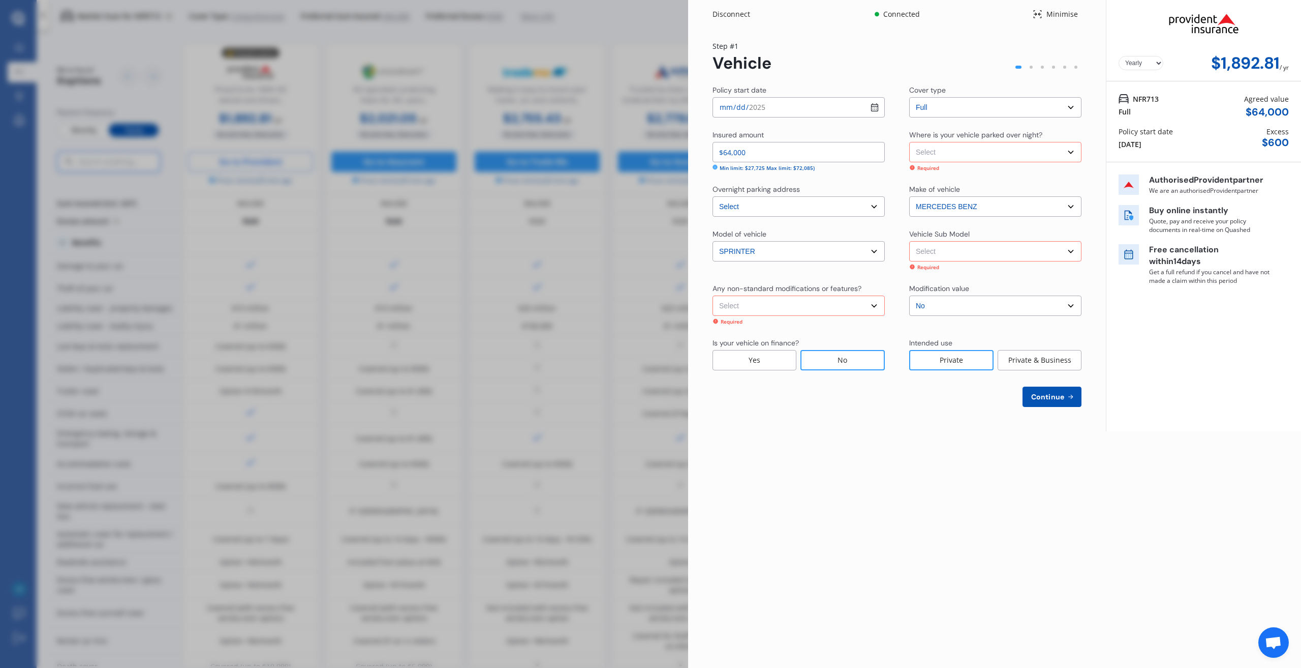
click at [869, 308] on select "Select None Nitrous Oxide System(NOS) Roll Cage Full Racing Harness" at bounding box center [799, 305] width 172 height 20
select select "none"
click at [713, 295] on select "Select None Nitrous Oxide System(NOS) Roll Cage Full Racing Harness" at bounding box center [799, 305] width 172 height 20
click at [967, 251] on select "Select Sprinter VS30 416. Van LWB 4dr 7G-Tronic 7sp 2.1DTTI" at bounding box center [995, 251] width 172 height 20
select select "NZVMERC2020AEAL"
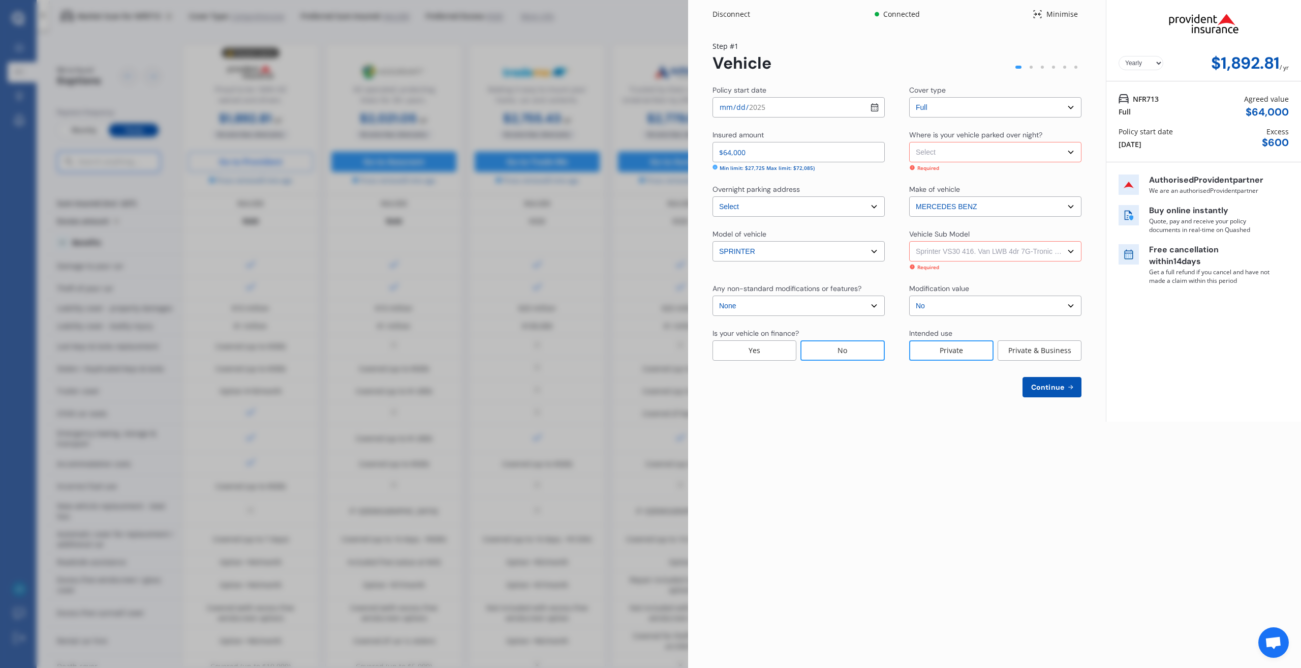
click at [909, 241] on select "Select Sprinter VS30 416. Van LWB 4dr 7G-Tronic 7sp 2.1DTTI" at bounding box center [995, 251] width 172 height 20
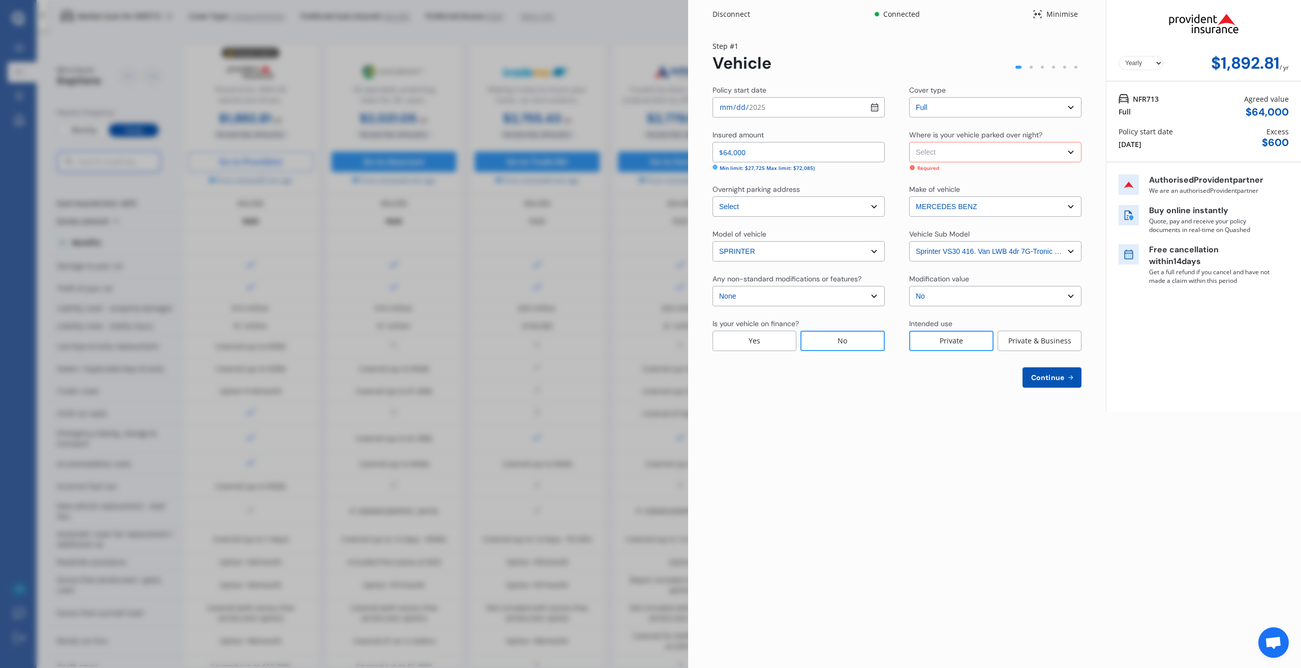
click at [970, 149] on select "Select Garage (fully enclosed) Off Street Parking Other" at bounding box center [995, 152] width 172 height 20
select select "OFF-STREET"
click at [909, 142] on select "Select Garage (fully enclosed) Off Street Parking Other" at bounding box center [995, 152] width 172 height 20
click at [1041, 375] on span "Continue" at bounding box center [1047, 377] width 37 height 8
select select "09"
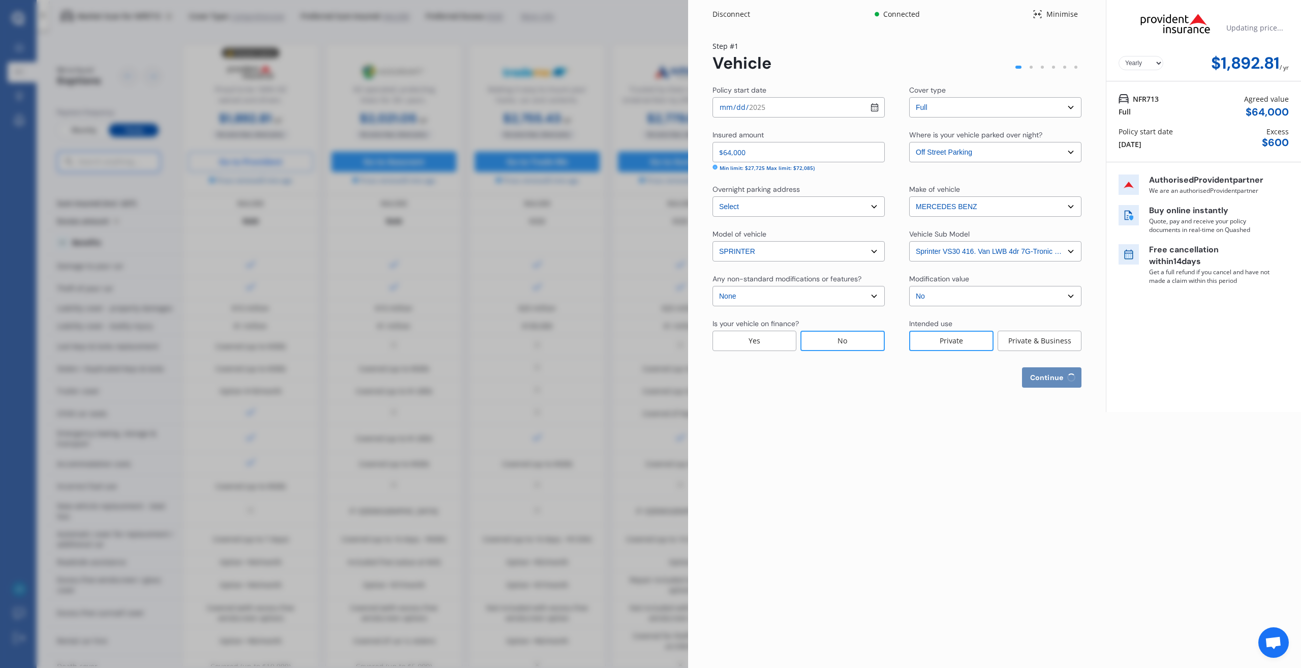
select select "12"
select select "1993"
select select "NZ_FULL"
select select "0"
select select "25"
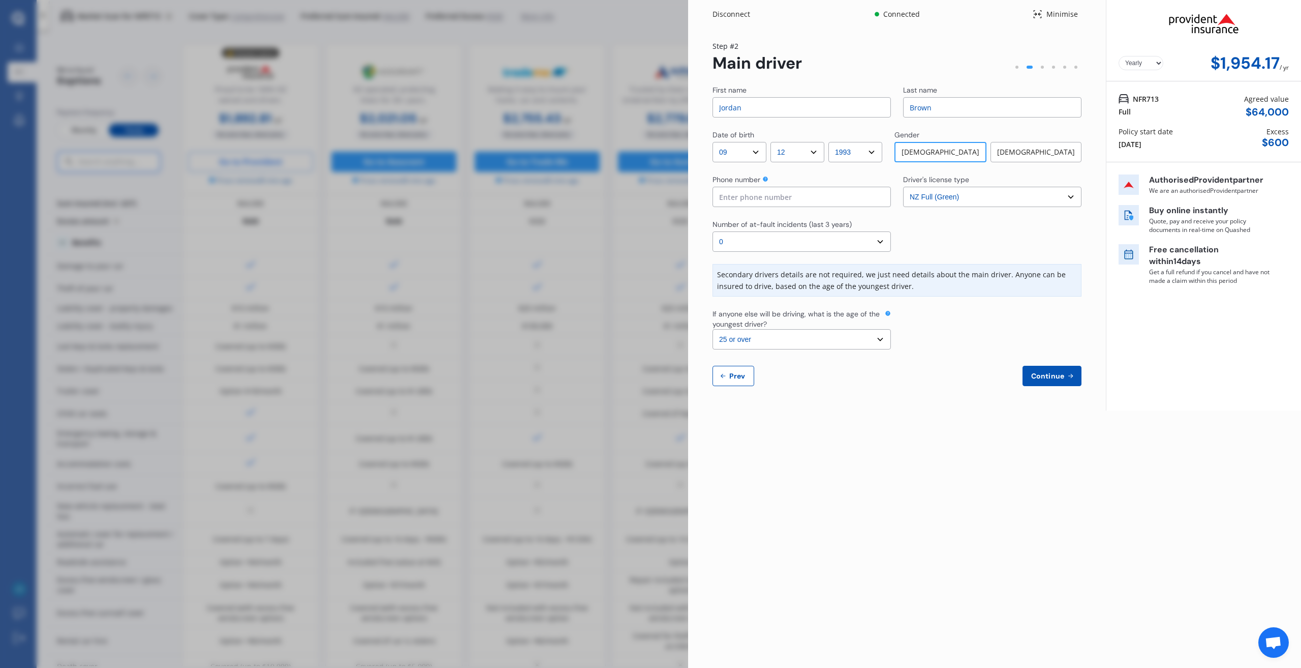
click at [814, 243] on select "Select number of at-fault incidents (last 3 years) 0 1 2 3 4 5 or more" at bounding box center [802, 241] width 178 height 20
click at [713, 231] on select "Select number of at-fault incidents (last 3 years) 0 1 2 3 4 5 or more" at bounding box center [802, 241] width 178 height 20
click at [775, 204] on input at bounding box center [802, 197] width 178 height 20
click at [766, 202] on input "07964776735" at bounding box center [802, 197] width 178 height 20
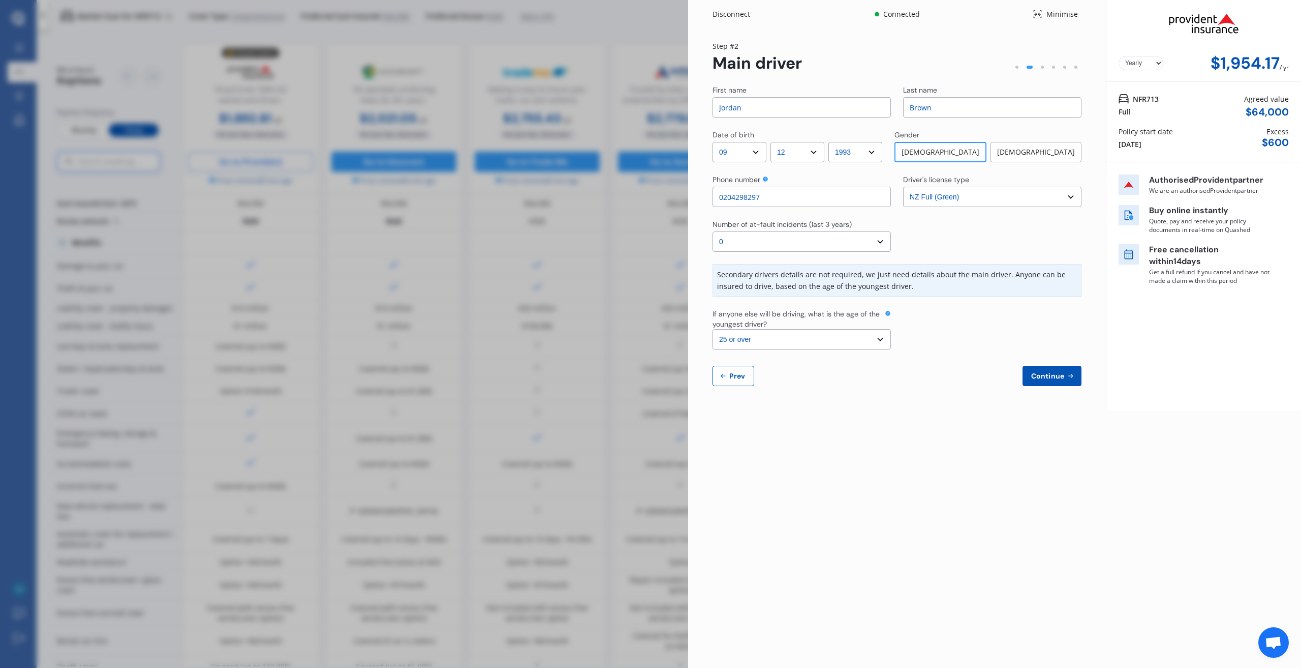
type input "0204298297"
click at [823, 340] on select "Select the age of the youngest driver. 16 17 18 19 20 21 22 23 24 25 or over" at bounding box center [802, 339] width 178 height 20
click at [713, 329] on select "Select the age of the youngest driver. 16 17 18 19 20 21 22 23 24 25 or over" at bounding box center [802, 339] width 178 height 20
click at [1058, 379] on span "Continue" at bounding box center [1047, 376] width 37 height 8
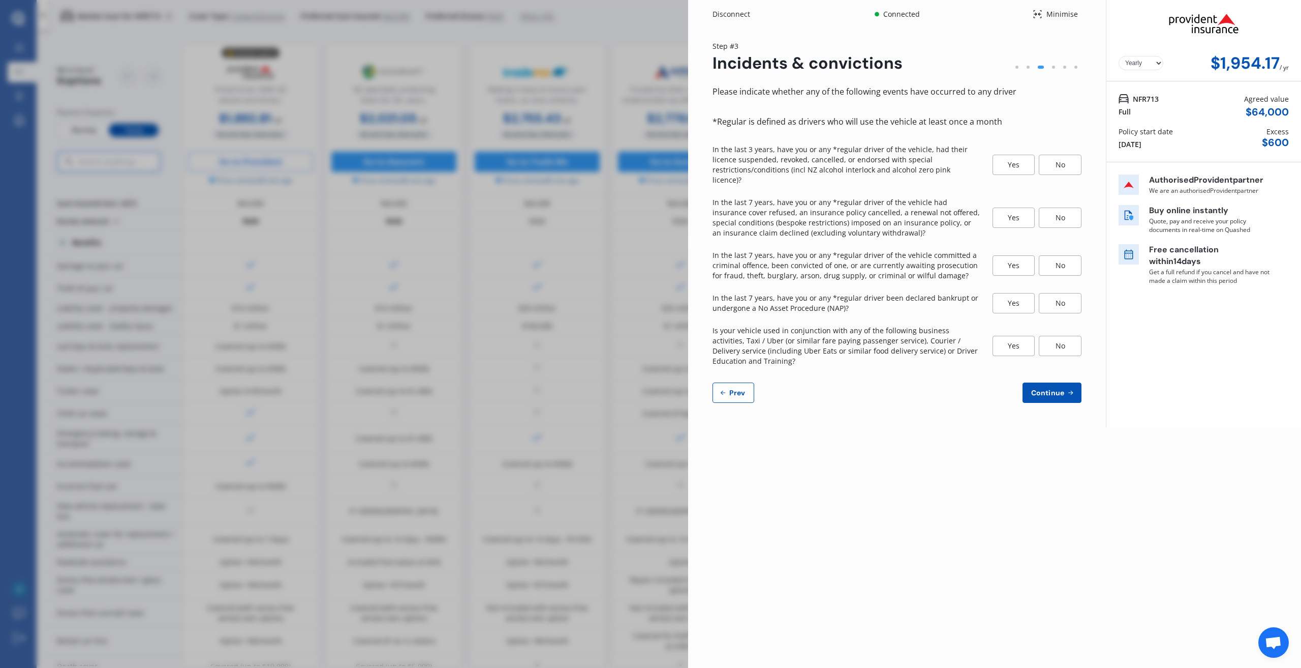
click at [1051, 159] on div "No" at bounding box center [1060, 165] width 43 height 20
click at [1055, 207] on div "No" at bounding box center [1060, 217] width 43 height 20
click at [1047, 255] on div "No" at bounding box center [1060, 265] width 43 height 20
click at [1056, 293] on div "No" at bounding box center [1060, 303] width 43 height 20
click at [1047, 388] on span "Continue" at bounding box center [1047, 392] width 37 height 8
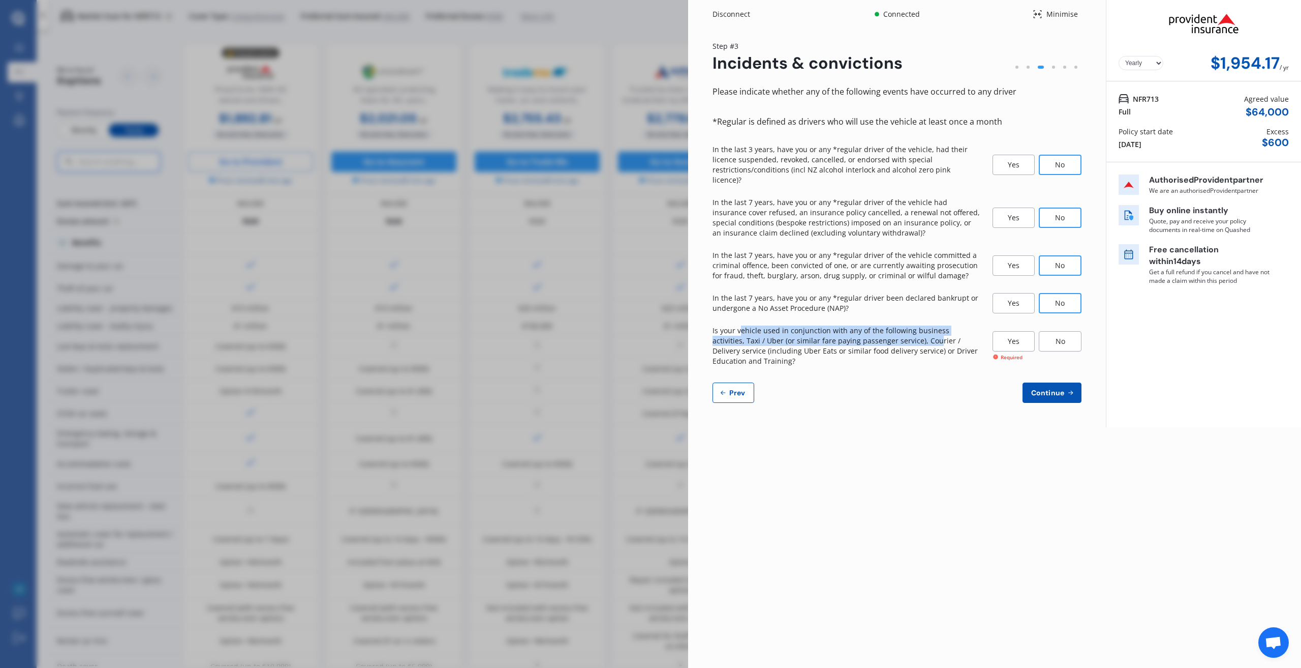
drag, startPoint x: 740, startPoint y: 318, endPoint x: 904, endPoint y: 334, distance: 164.5
click at [904, 334] on p "Is your vehicle used in conjunction with any of the following business activiti…" at bounding box center [847, 345] width 268 height 41
click at [1052, 332] on div "No" at bounding box center [1060, 341] width 43 height 20
click at [1049, 388] on span "Continue" at bounding box center [1047, 392] width 37 height 8
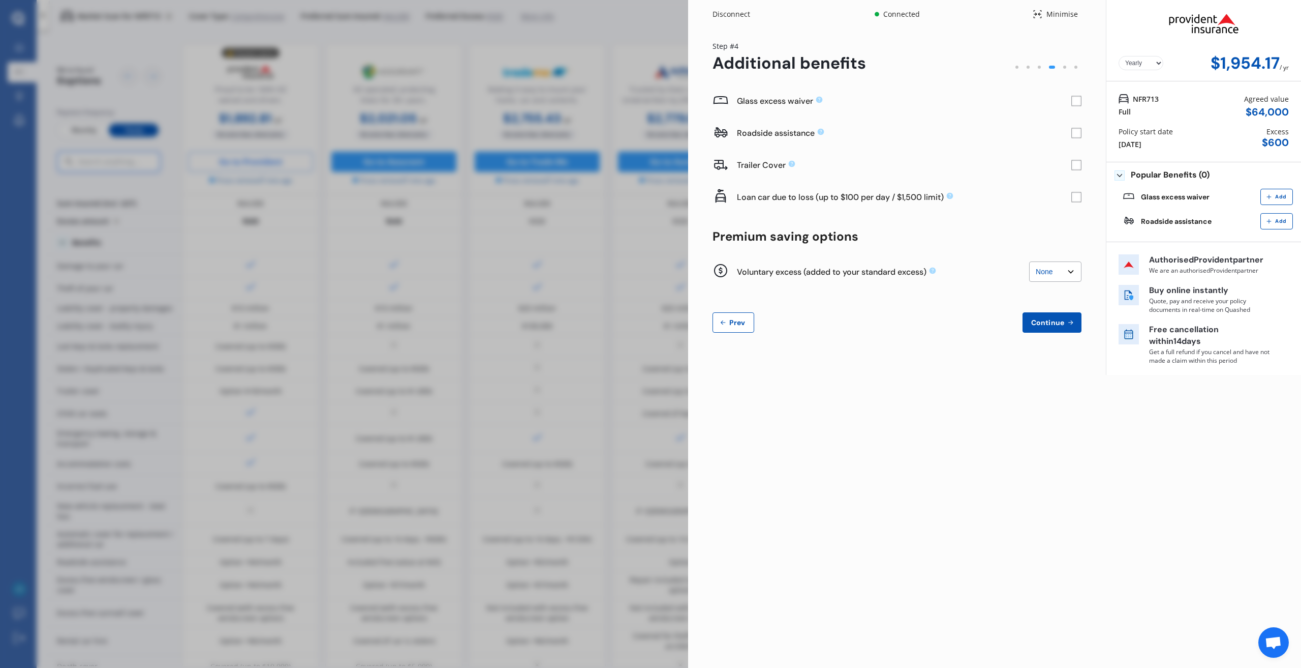
click at [1072, 104] on rect at bounding box center [1077, 101] width 10 height 10
click at [1074, 98] on rect at bounding box center [1077, 101] width 10 height 10
click at [1060, 271] on select "None $200 $450 $700 $950 $1,200 $1,700" at bounding box center [1055, 271] width 52 height 20
click at [1008, 294] on div at bounding box center [897, 292] width 369 height 8
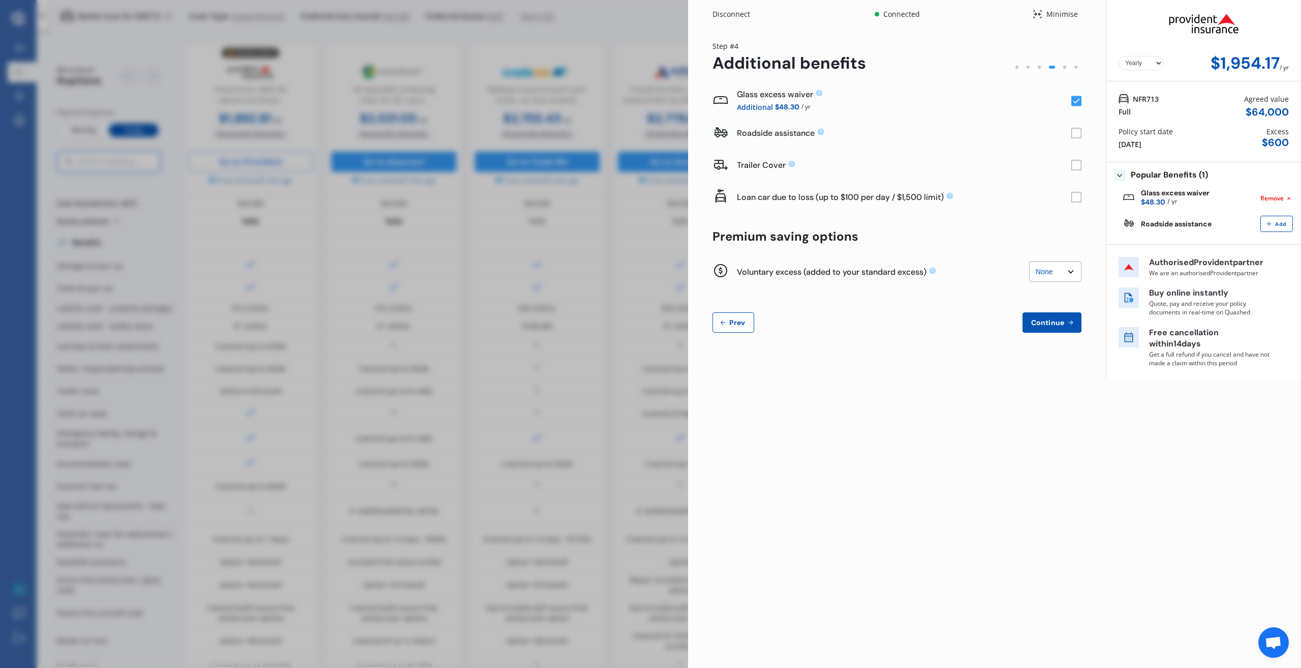
click at [1071, 317] on button "Continue" at bounding box center [1052, 322] width 59 height 20
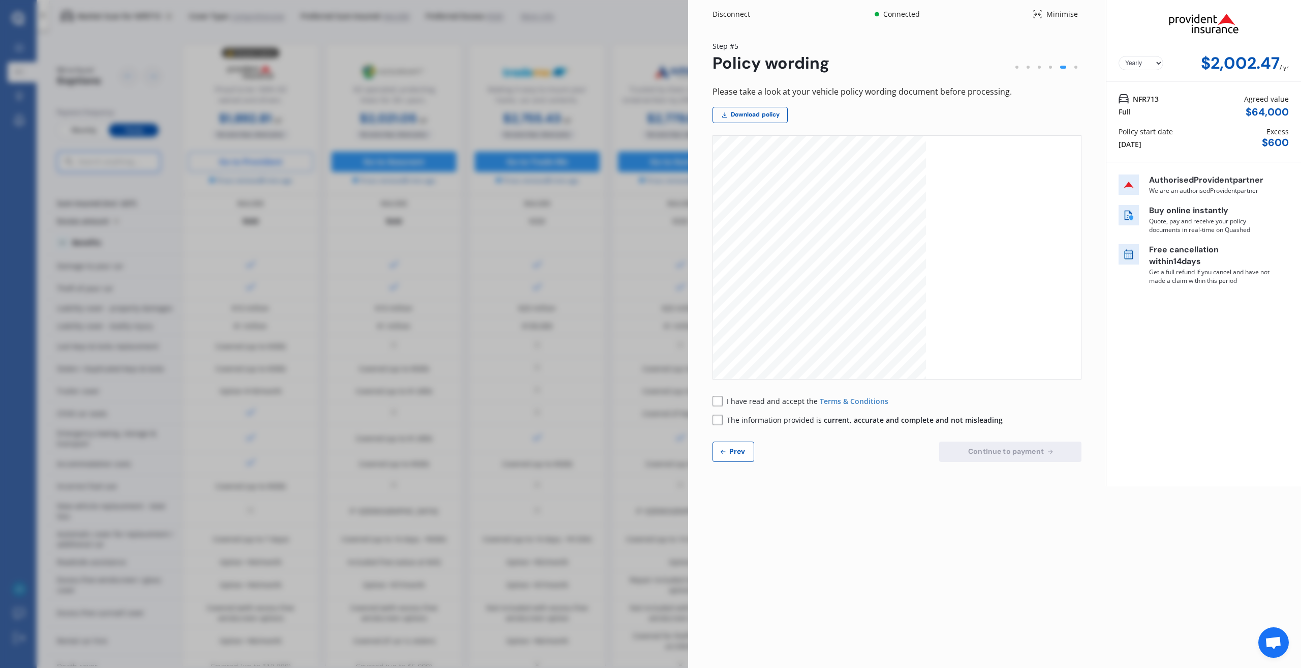
click at [719, 400] on rect at bounding box center [718, 401] width 10 height 10
click at [721, 416] on rect at bounding box center [718, 419] width 10 height 10
click at [762, 112] on link "Download policy" at bounding box center [750, 115] width 75 height 16
click at [777, 423] on span "The information provided is current, accurate and complete and not misleading" at bounding box center [865, 420] width 276 height 10
click at [779, 421] on span "The information provided is current, accurate and complete and not misleading" at bounding box center [865, 420] width 276 height 10
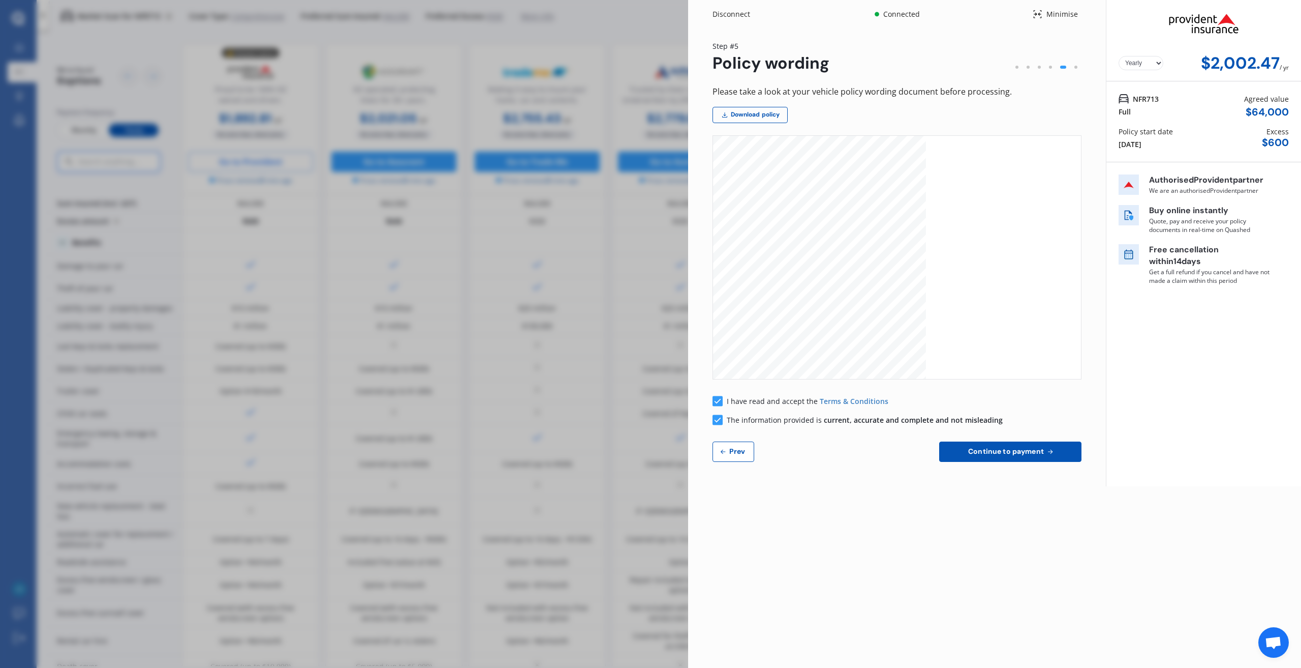
click at [1021, 450] on span "Continue to payment" at bounding box center [1006, 451] width 80 height 8
